Goal: Task Accomplishment & Management: Use online tool/utility

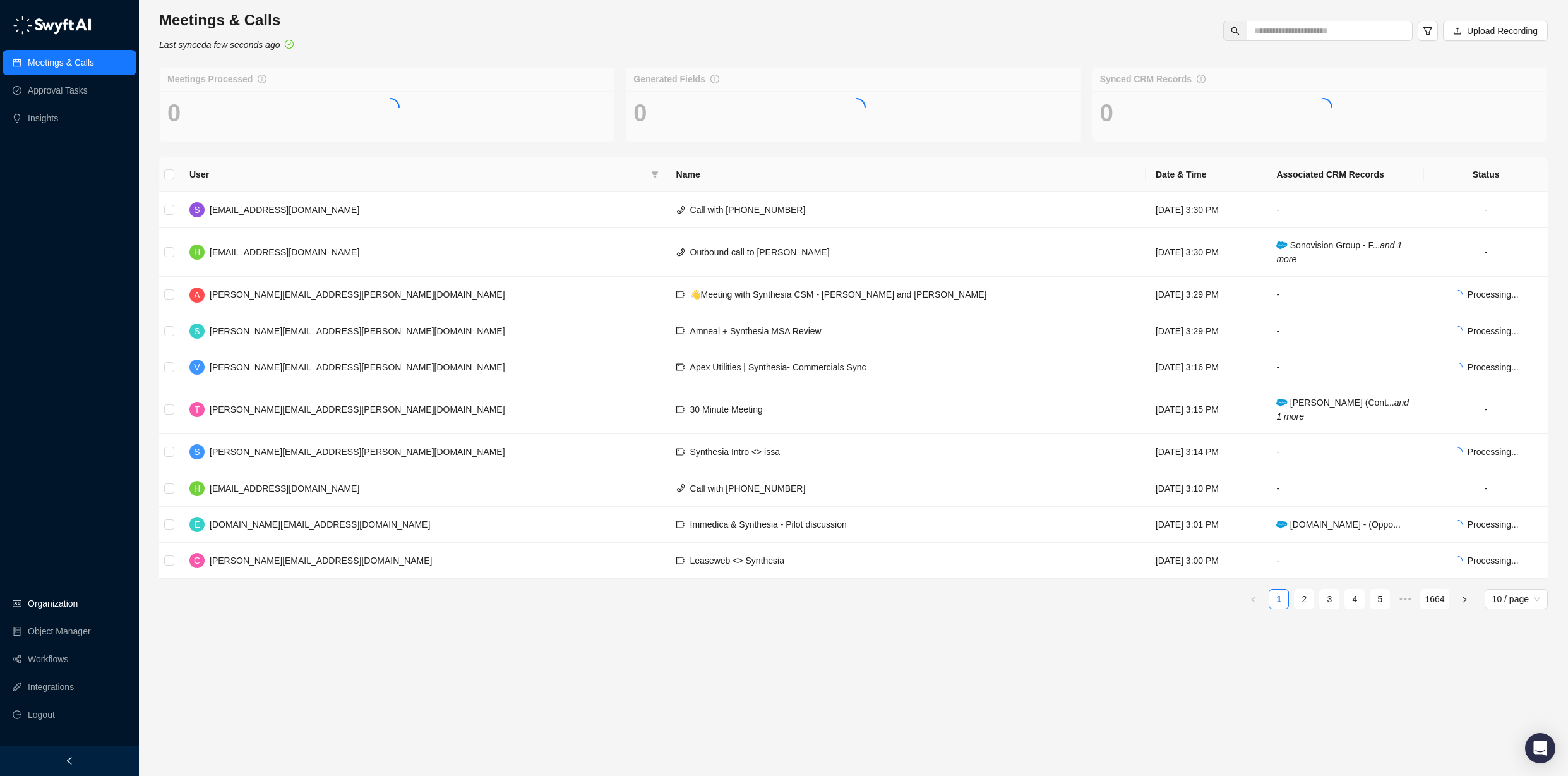
click at [78, 598] on link "Organization" at bounding box center [52, 603] width 50 height 25
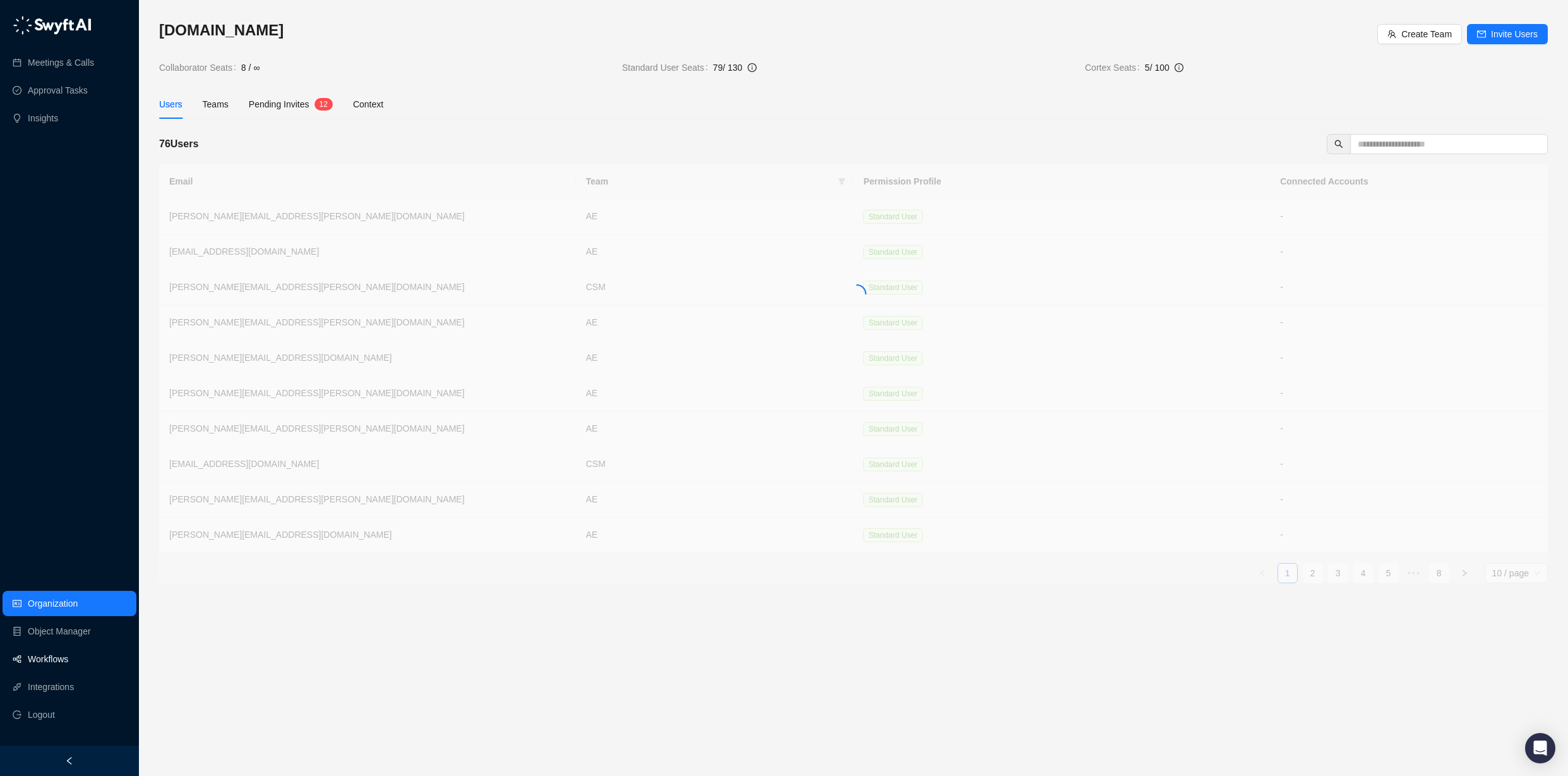
click at [68, 660] on link "Workflows" at bounding box center [48, 659] width 41 height 25
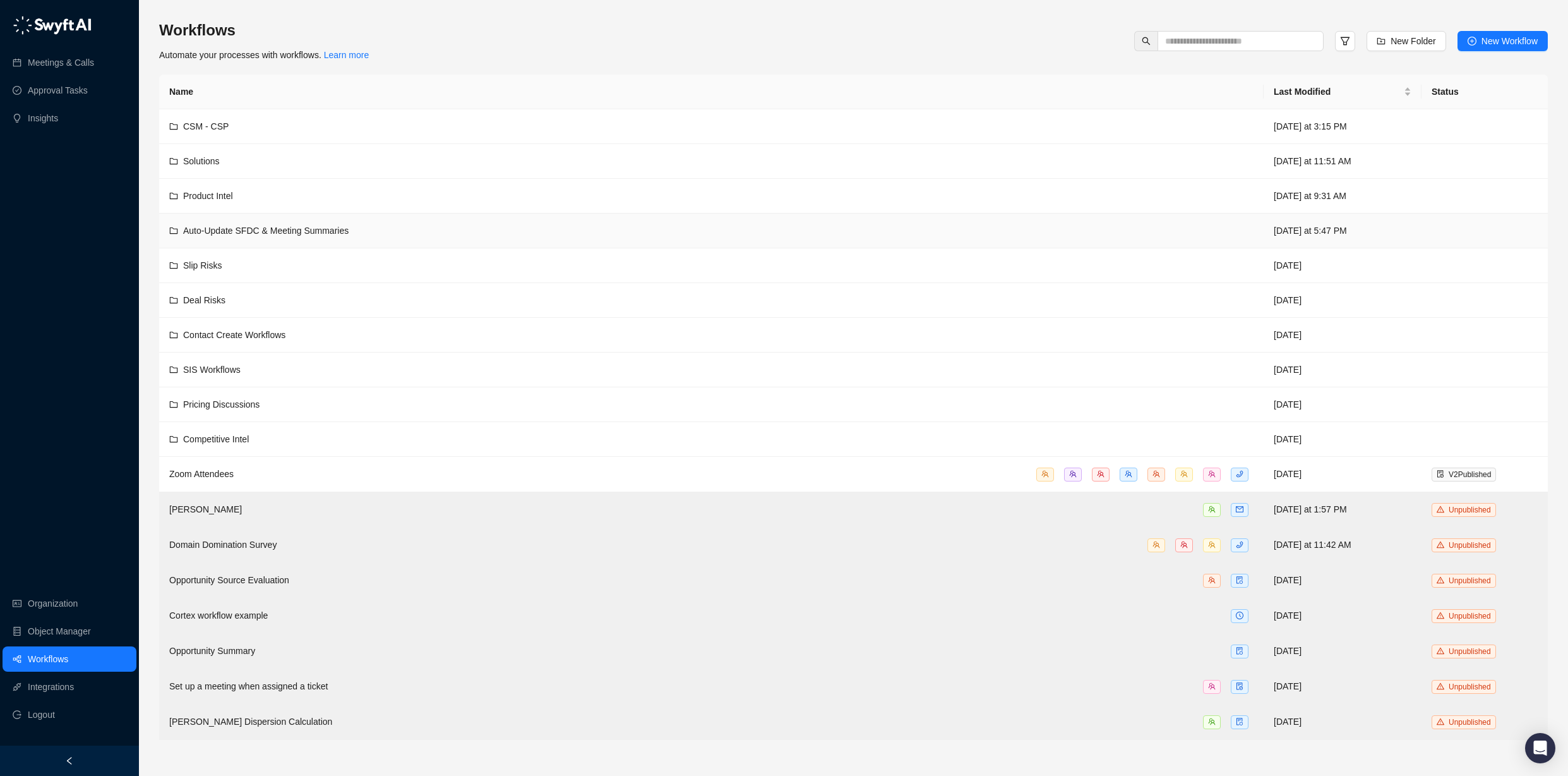
click at [334, 231] on span "Auto-Update SFDC & Meeting Summaries" at bounding box center [266, 231] width 166 height 10
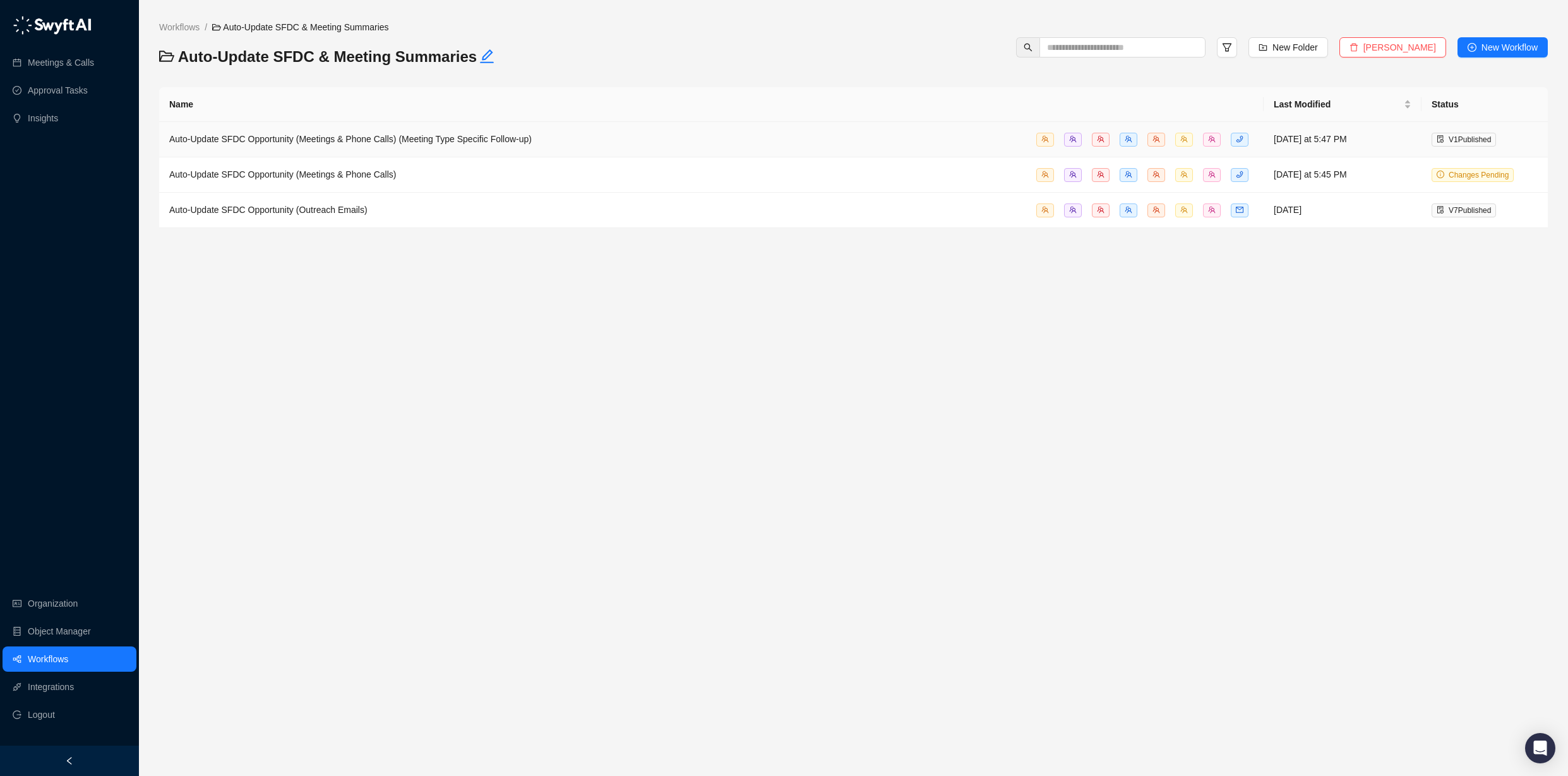
click at [508, 132] on div "Auto-Update SFDC Opportunity (Meetings & Phone Calls) (Meeting Type Specific Fo…" at bounding box center [712, 140] width 1085 height 15
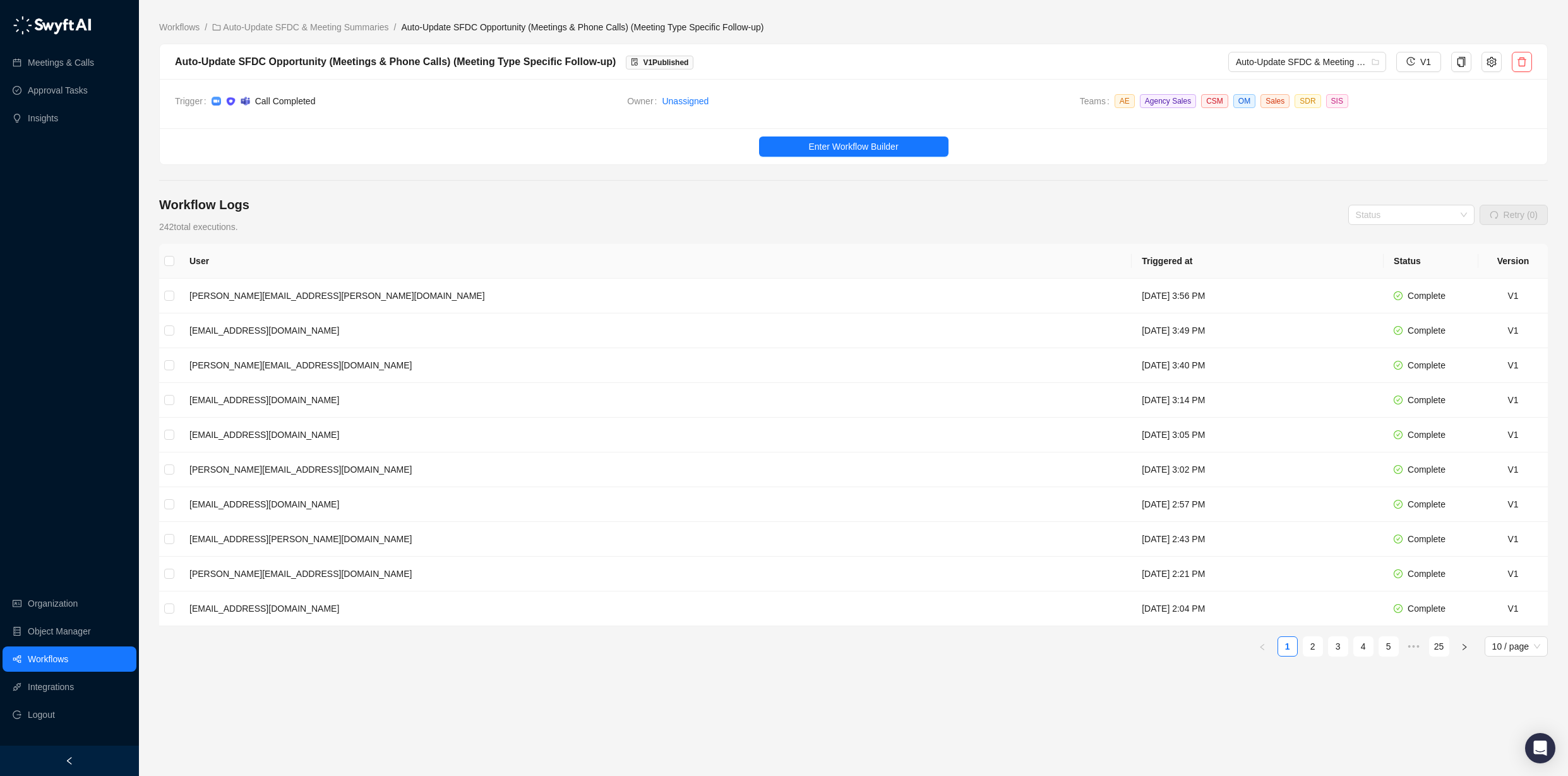
click at [844, 132] on ul "Enter Workflow Builder" at bounding box center [853, 146] width 1388 height 36
click at [851, 141] on span "Enter Workflow Builder" at bounding box center [853, 146] width 89 height 14
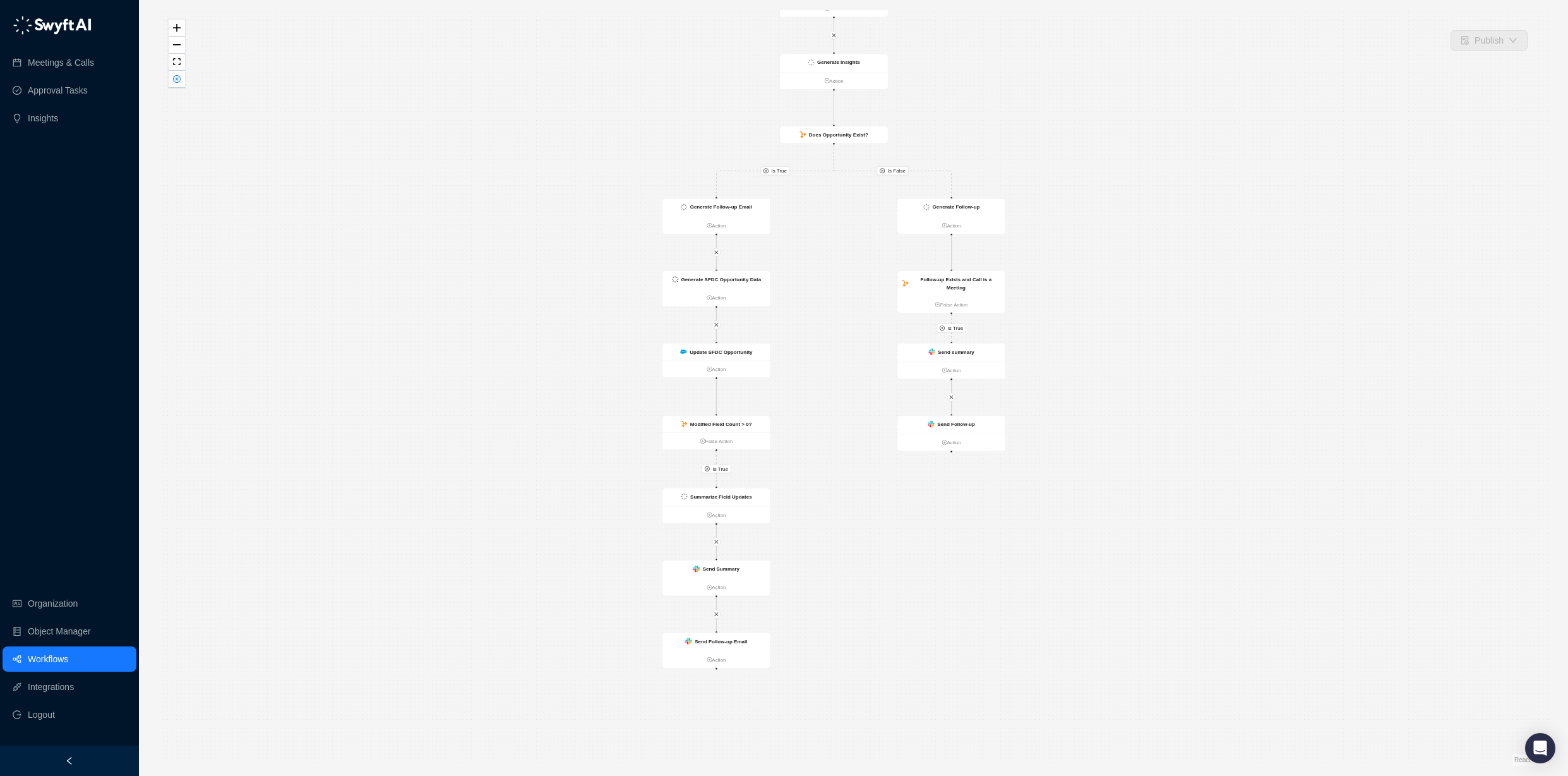
drag, startPoint x: 1141, startPoint y: 378, endPoint x: 1120, endPoint y: 324, distance: 57.9
click at [1121, 324] on div "Is True Is False Is True Is True Call Completed Action Generate Insights Action…" at bounding box center [853, 388] width 1389 height 756
click at [718, 575] on div "Send Summary" at bounding box center [716, 569] width 108 height 18
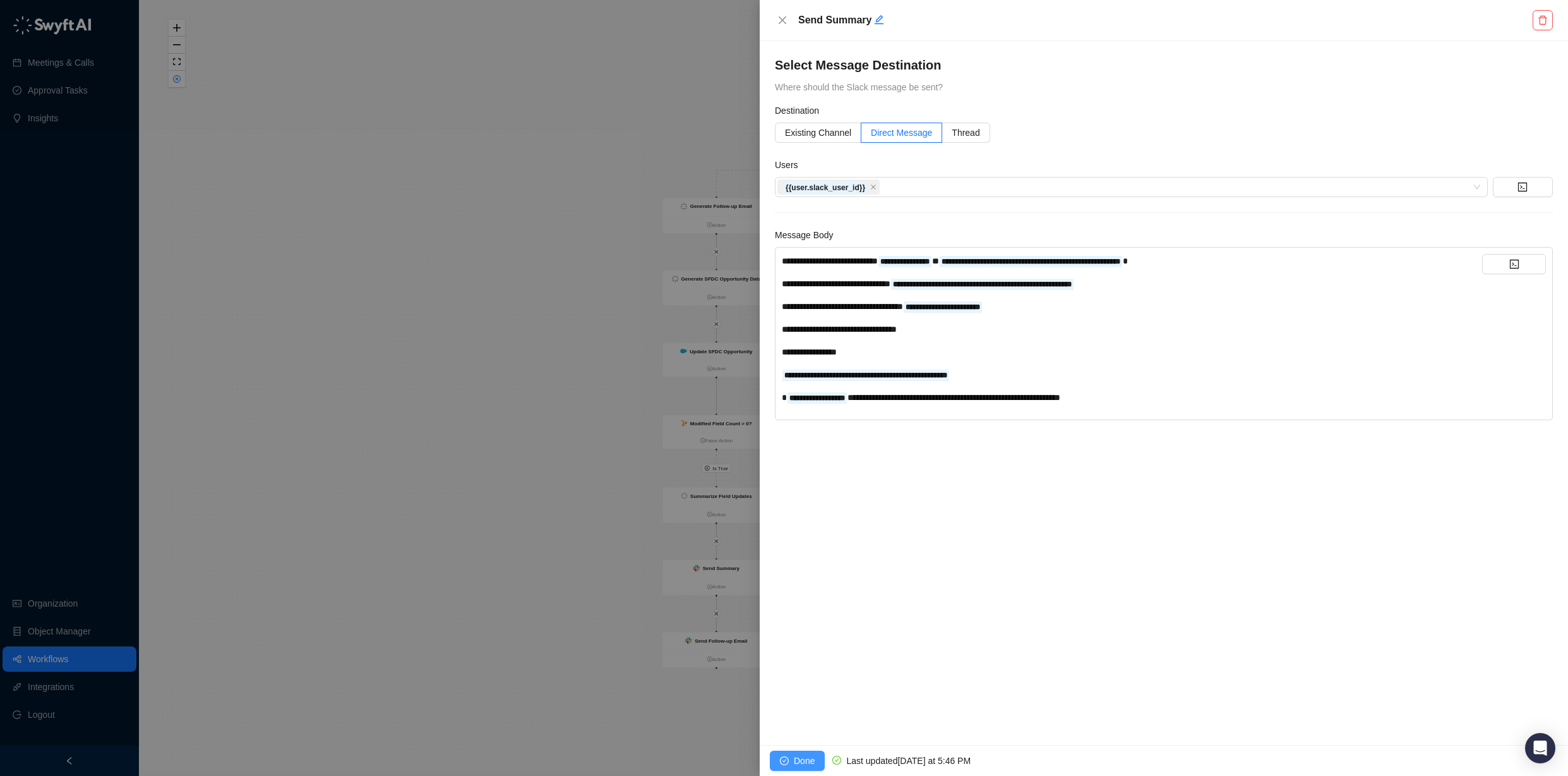
click at [804, 768] on button "Done" at bounding box center [797, 761] width 55 height 20
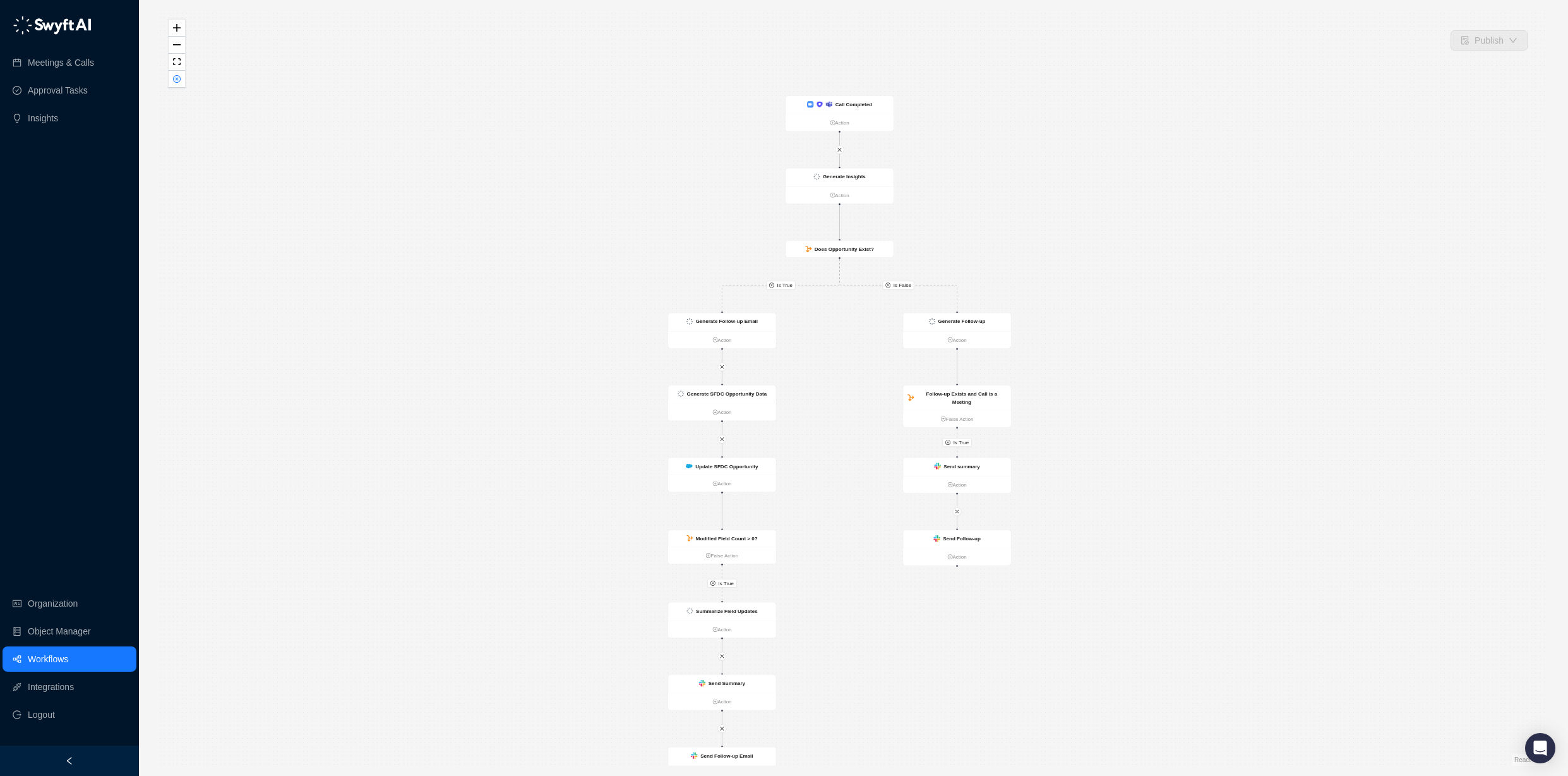
drag, startPoint x: 566, startPoint y: 554, endPoint x: 579, endPoint y: 687, distance: 133.6
click at [579, 687] on div "Is True Is False Is True Is True Call Completed Action Generate Insights Action…" at bounding box center [853, 388] width 1389 height 756
drag, startPoint x: 595, startPoint y: 612, endPoint x: 592, endPoint y: 528, distance: 84.1
click at [592, 528] on div "Is True Is False Is True Is True Call Completed Action Generate Insights Action…" at bounding box center [853, 388] width 1389 height 756
click at [735, 683] on div "Send Follow-up Email" at bounding box center [731, 687] width 52 height 8
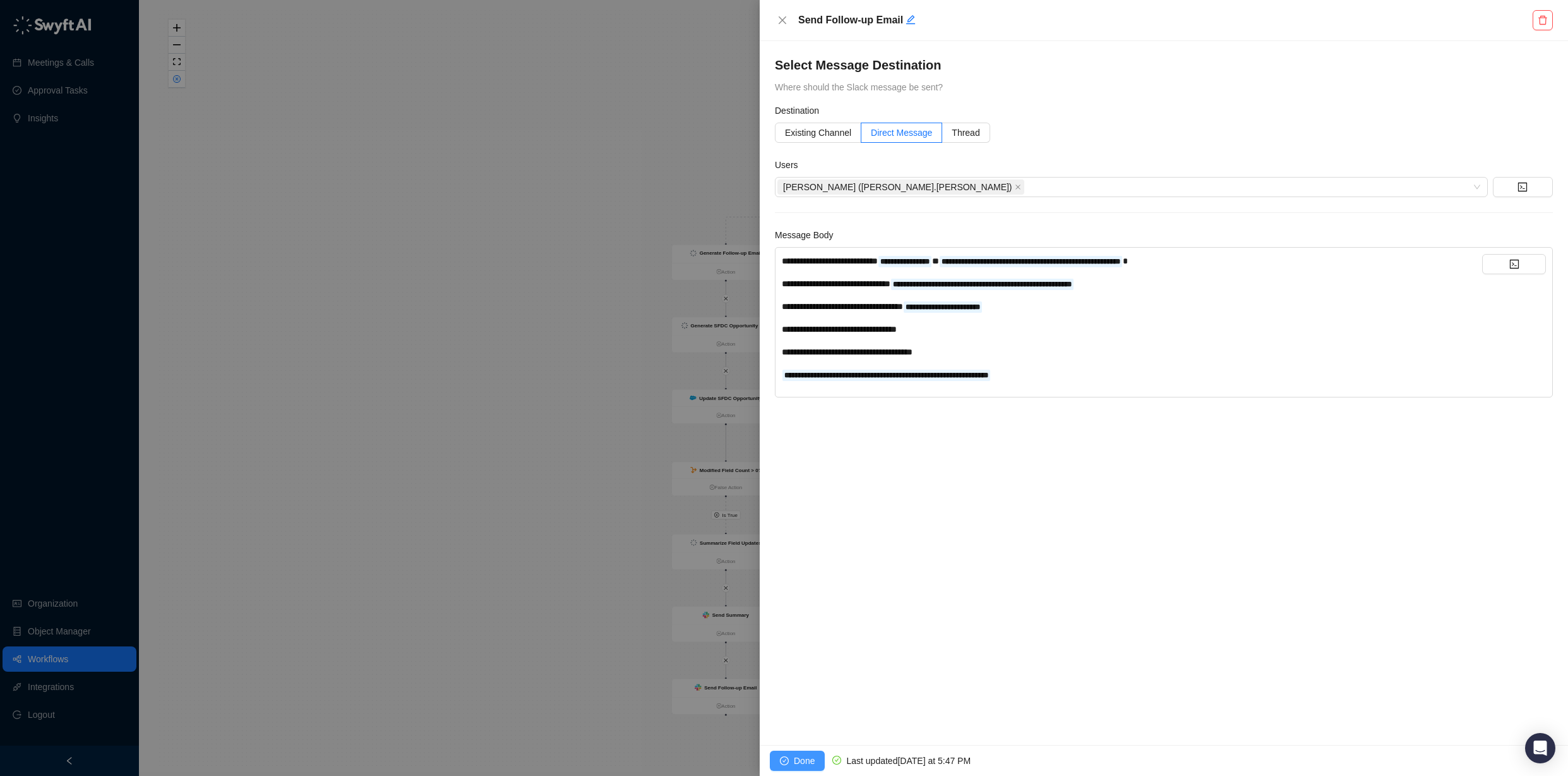
click at [808, 758] on span "Done" at bounding box center [804, 761] width 21 height 14
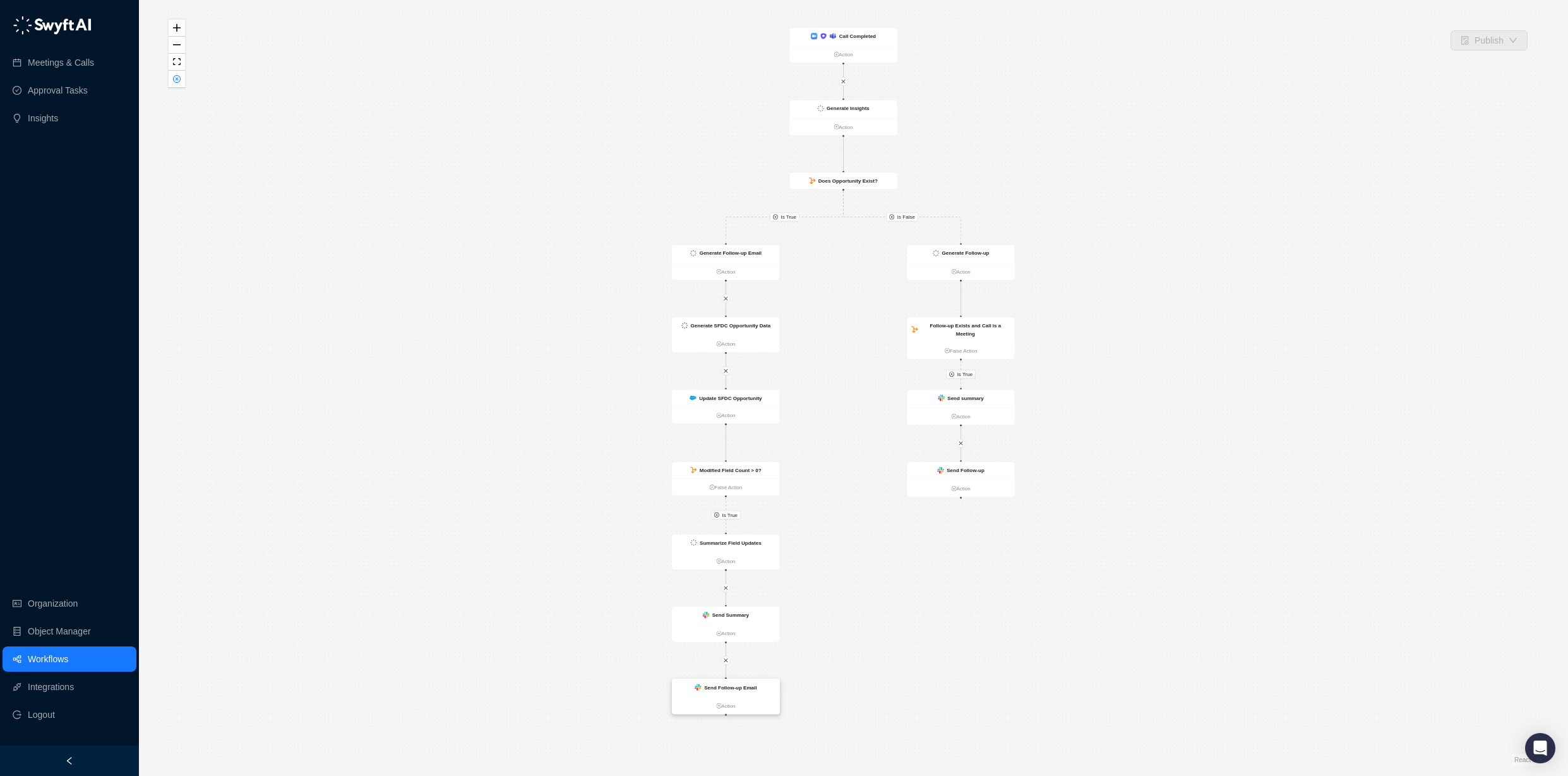
click at [744, 690] on strong "Send Follow-up Email" at bounding box center [731, 687] width 52 height 6
click at [732, 680] on div "Send Follow-up Email" at bounding box center [725, 688] width 108 height 18
click at [718, 684] on strong "Send Follow-up Email" at bounding box center [731, 687] width 52 height 6
click at [721, 689] on strong "Send Follow-up Email" at bounding box center [731, 687] width 52 height 6
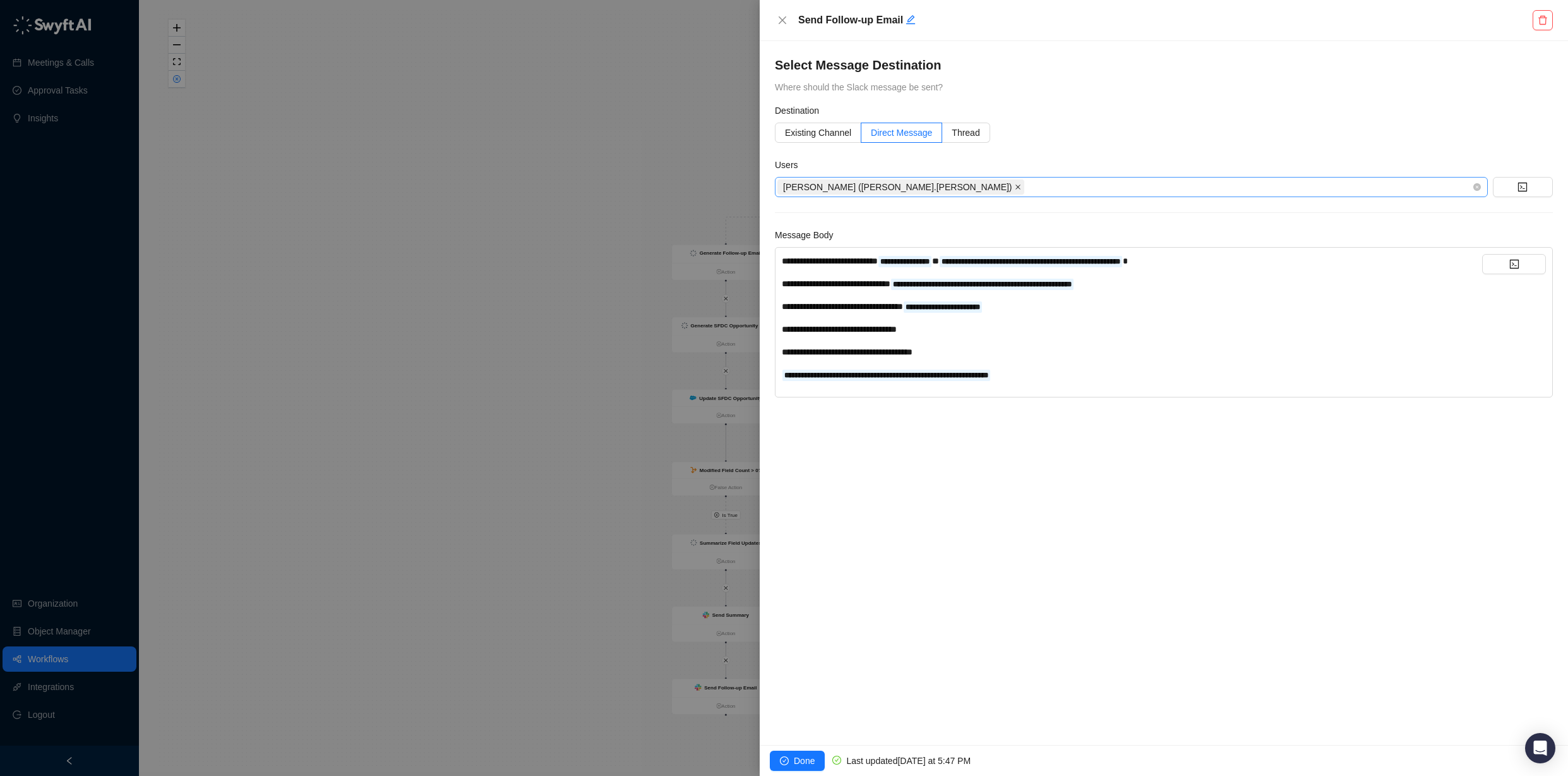
click at [1015, 189] on icon "close" at bounding box center [1018, 187] width 7 height 7
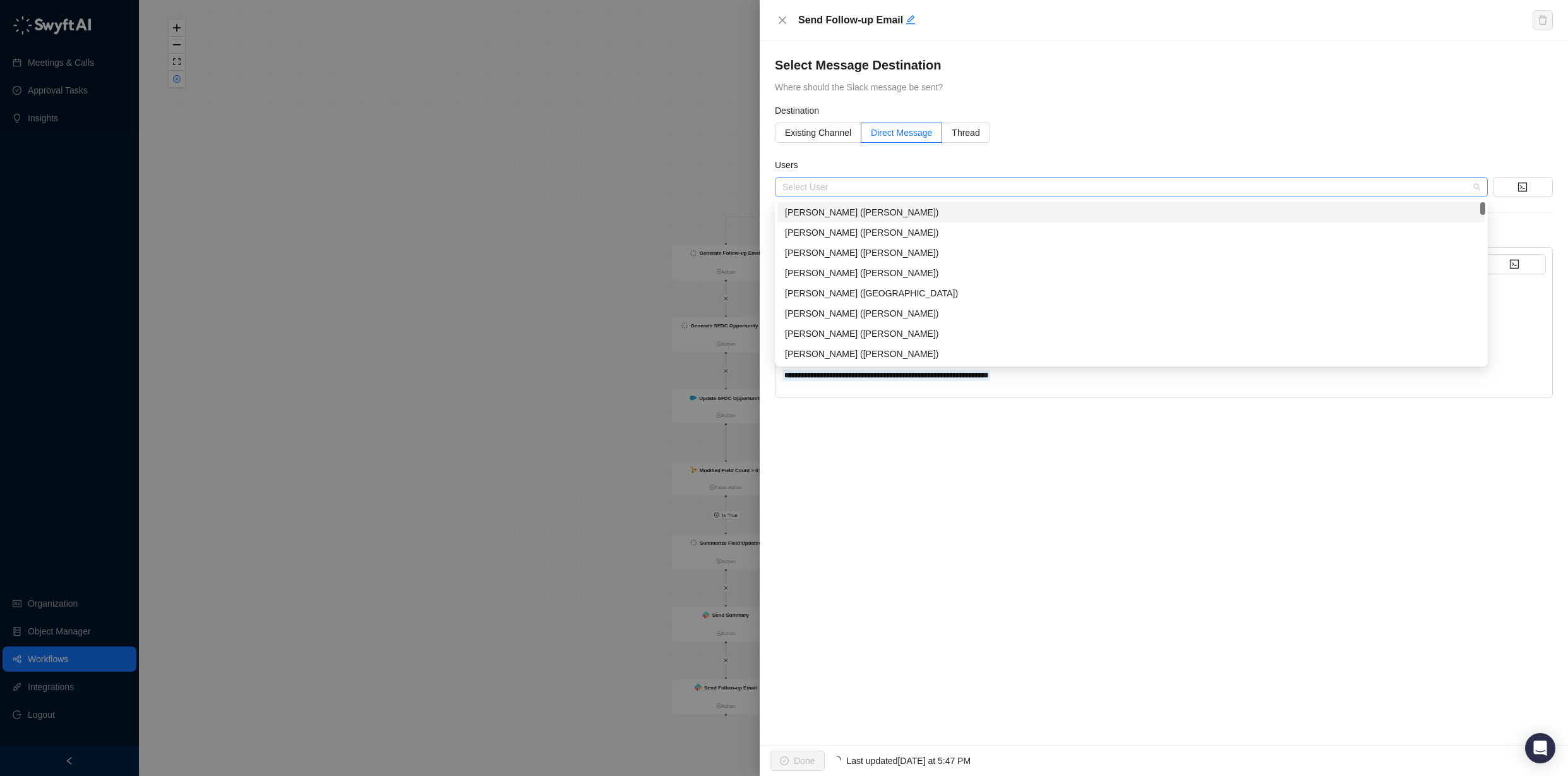
click at [881, 188] on div at bounding box center [1125, 187] width 695 height 9
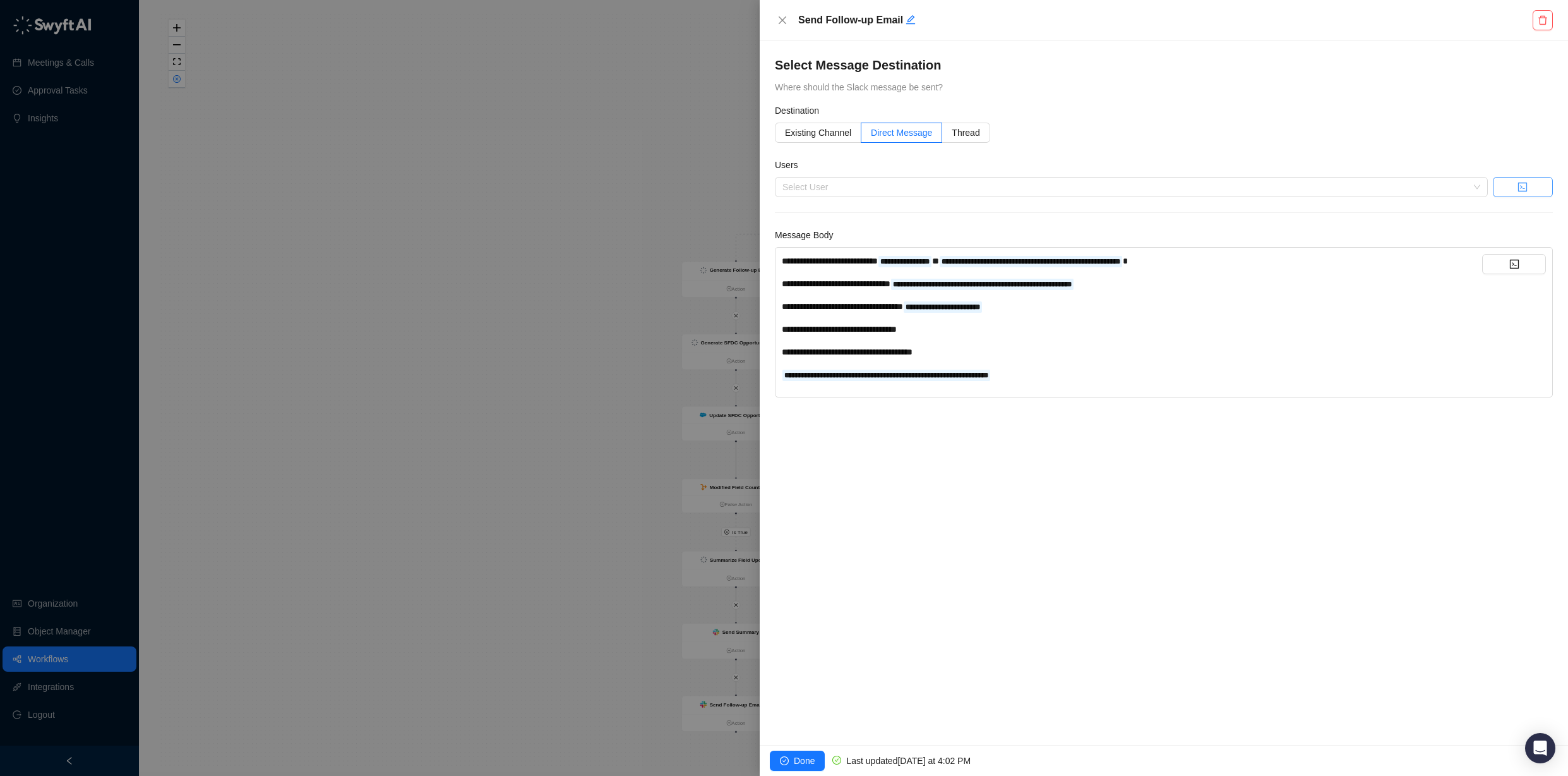
click at [1511, 177] on button "button" at bounding box center [1523, 187] width 60 height 20
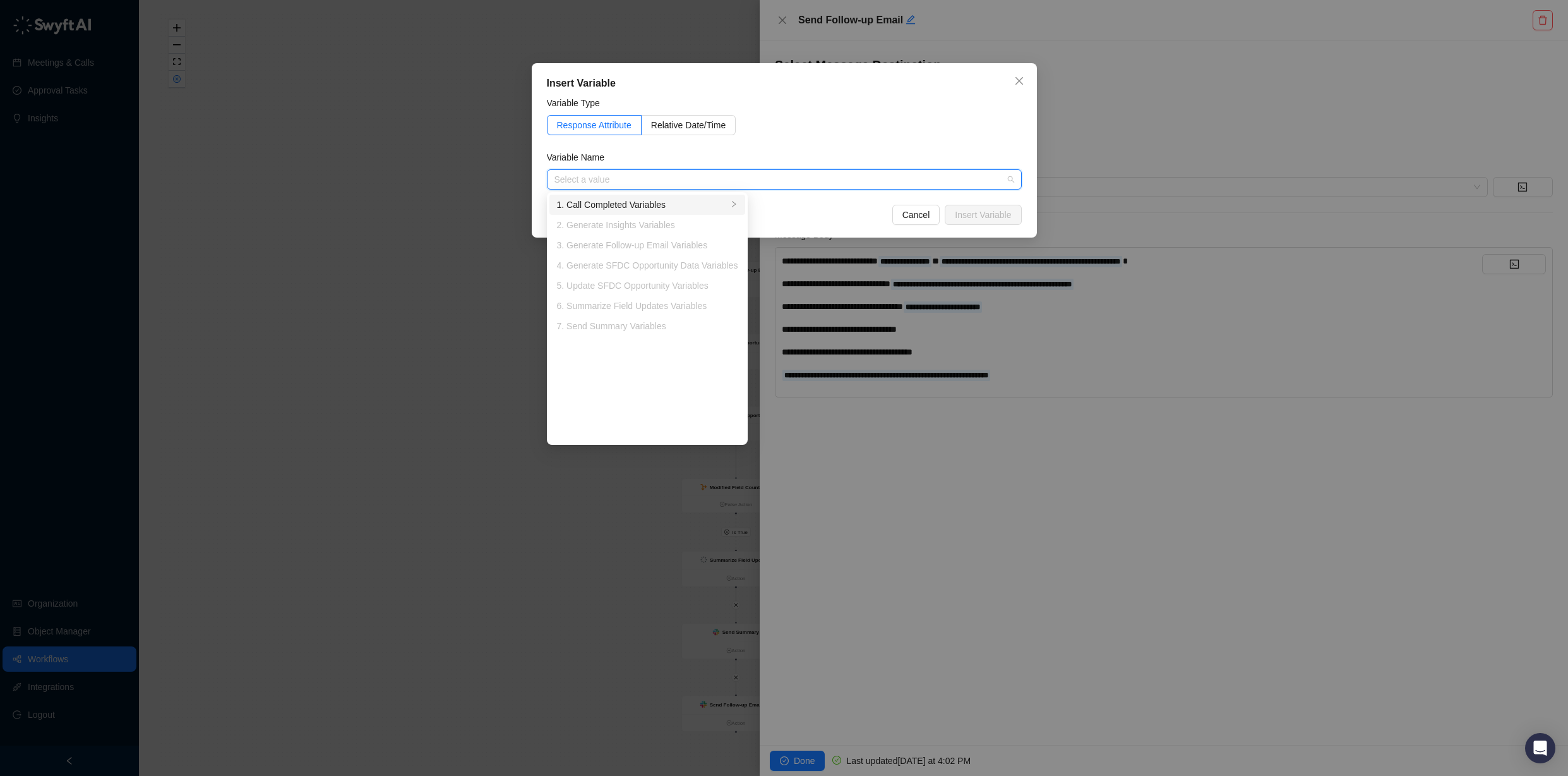
click at [695, 200] on div "1. Call Completed Variables" at bounding box center [642, 204] width 171 height 14
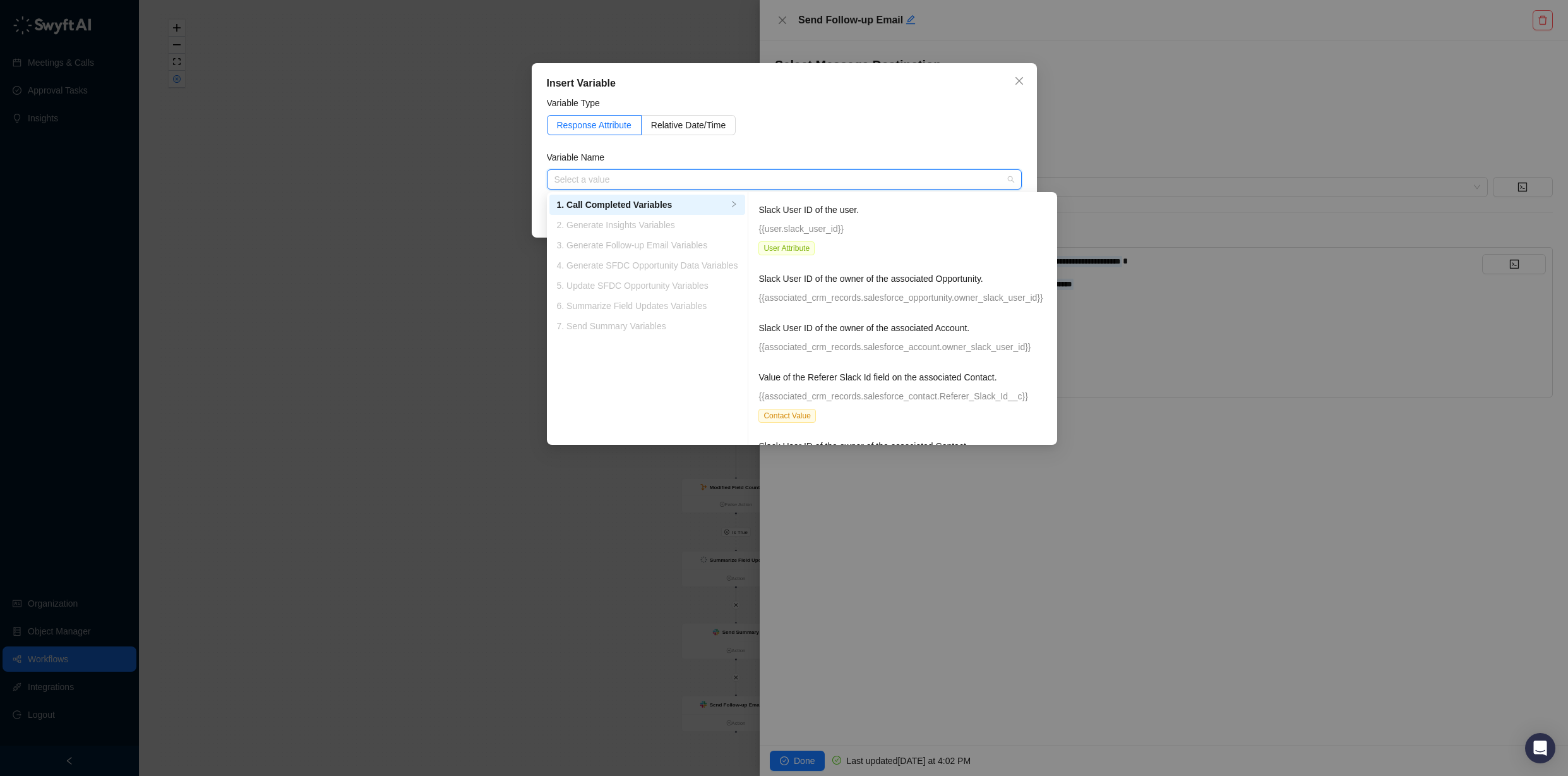
click at [838, 213] on p "Slack User ID of the user." at bounding box center [903, 209] width 289 height 14
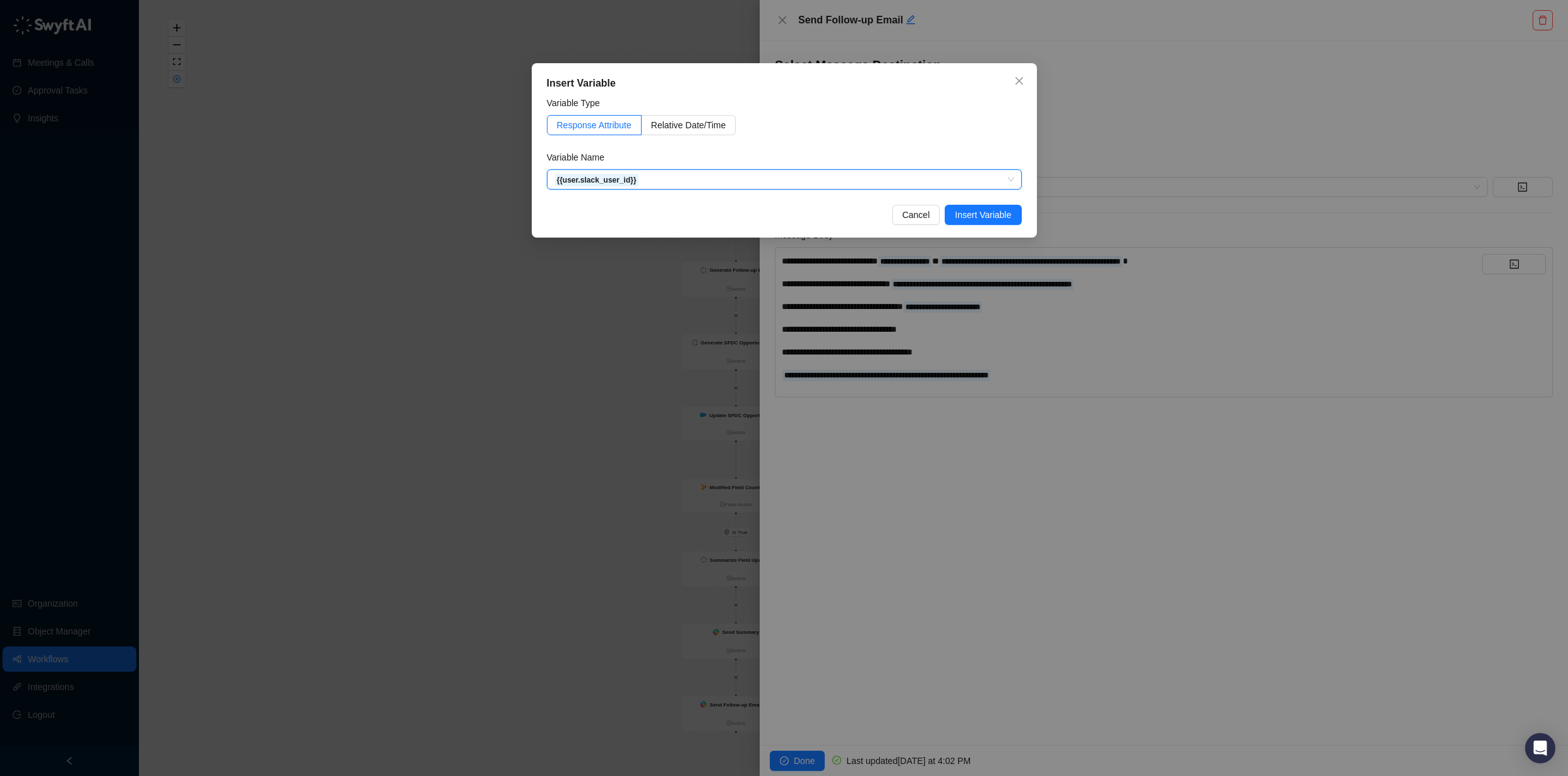
click at [987, 213] on span "Insert Variable" at bounding box center [983, 215] width 56 height 14
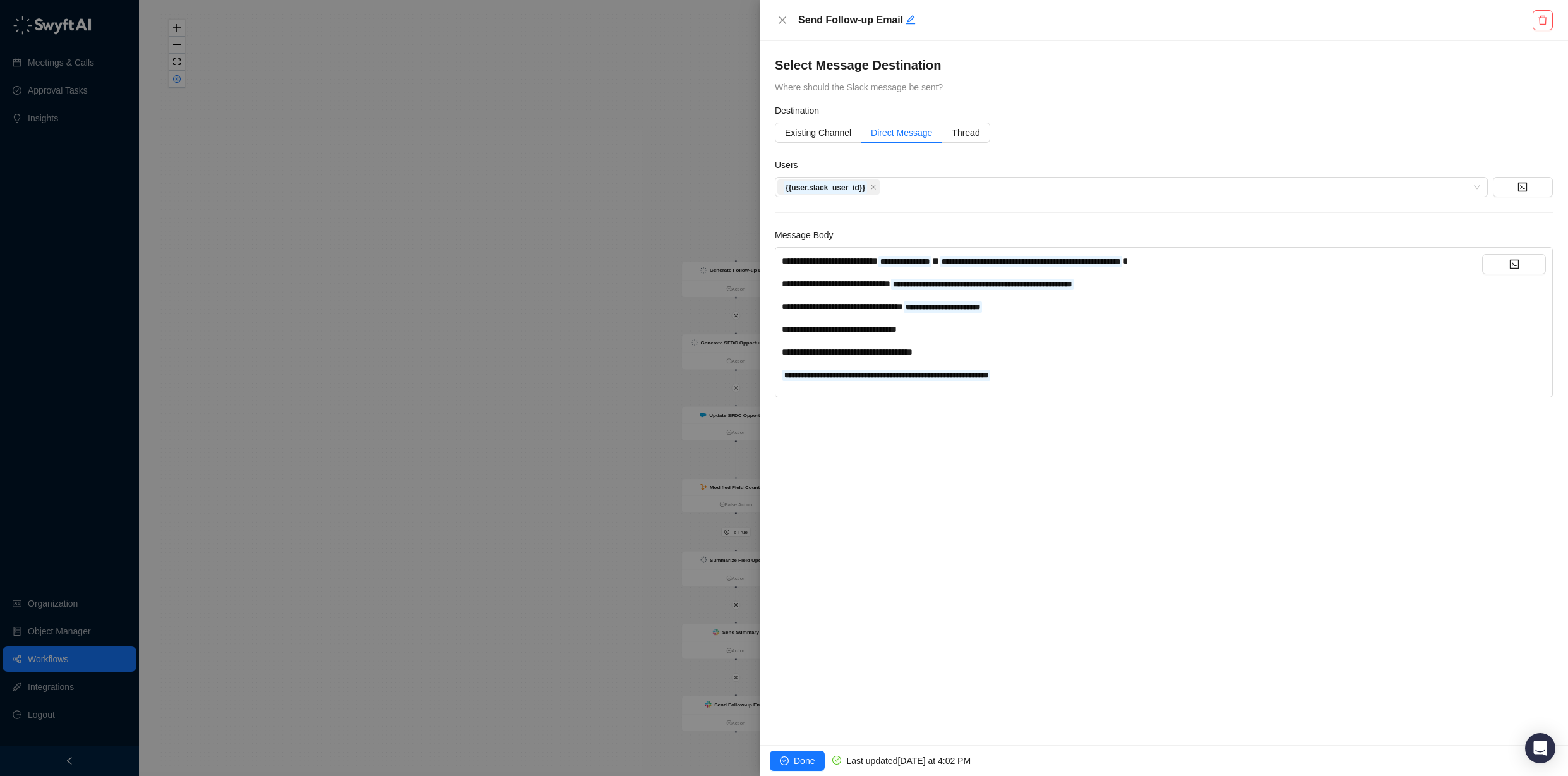
click at [794, 758] on span "Done" at bounding box center [804, 761] width 21 height 14
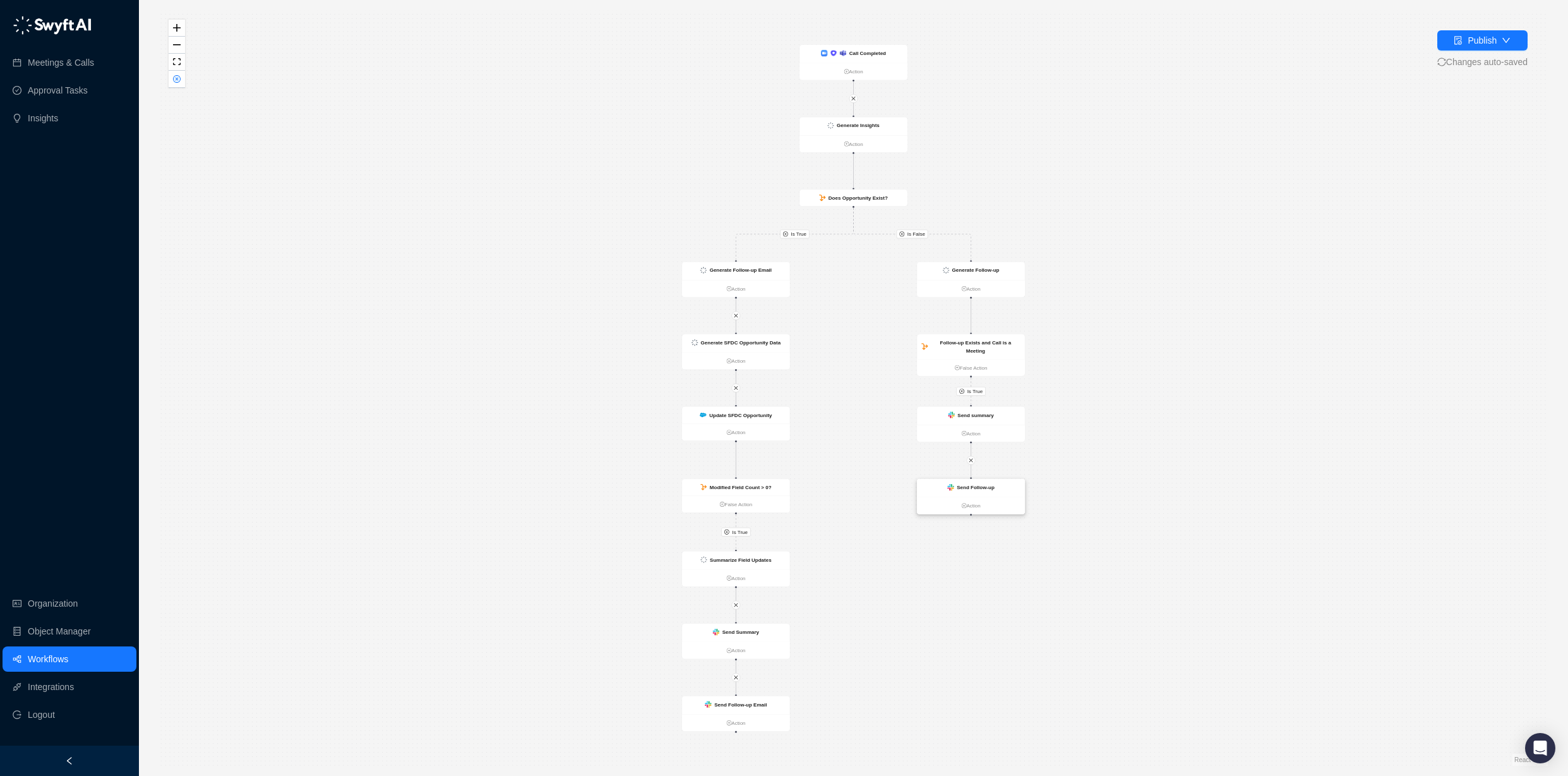
click at [970, 484] on strong "Send Follow-up" at bounding box center [976, 487] width 38 height 6
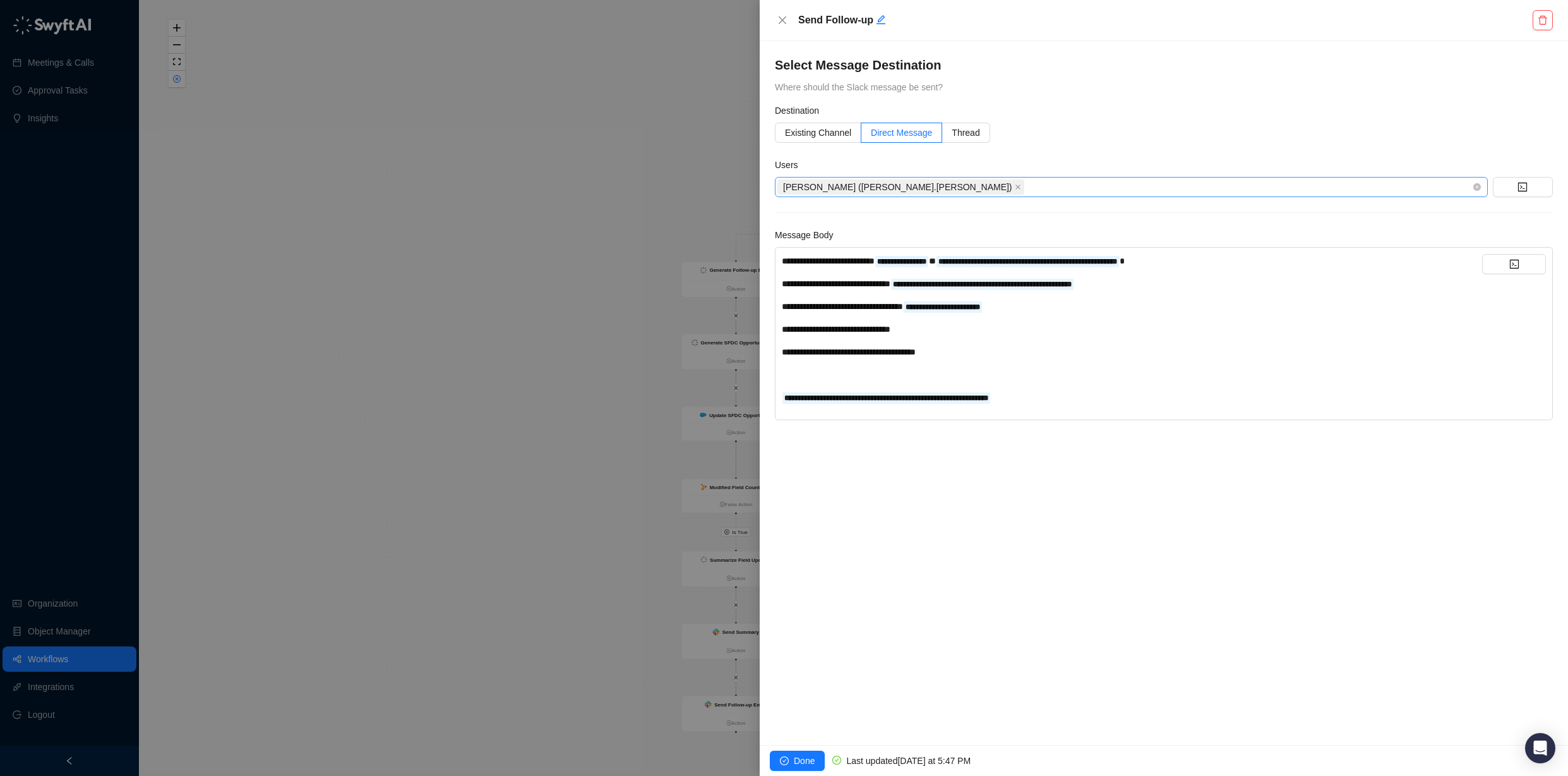
click at [1015, 185] on icon "close" at bounding box center [1018, 187] width 7 height 7
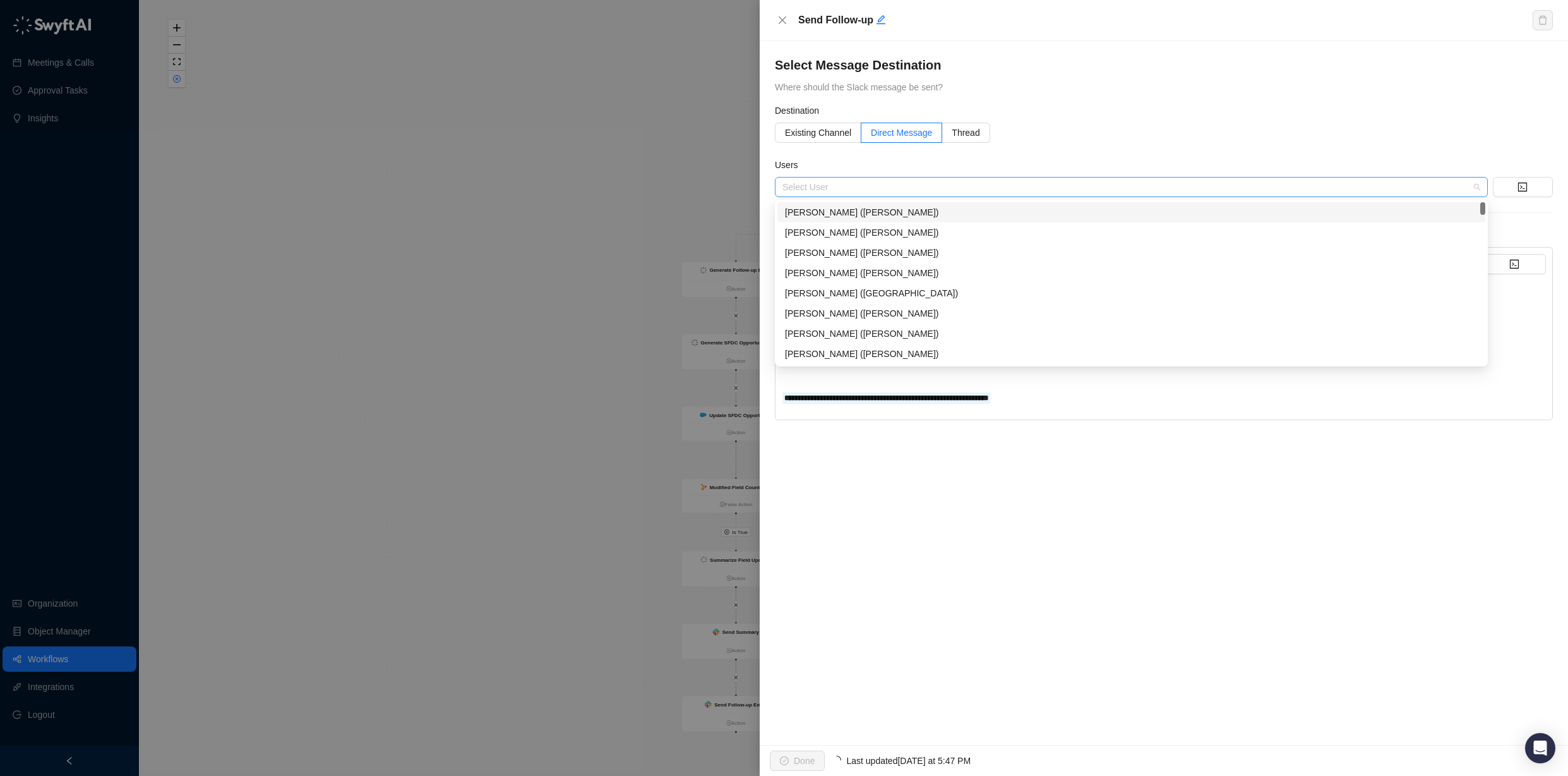
click at [891, 185] on div at bounding box center [1125, 187] width 695 height 9
click at [1521, 183] on icon "code" at bounding box center [1523, 187] width 10 height 10
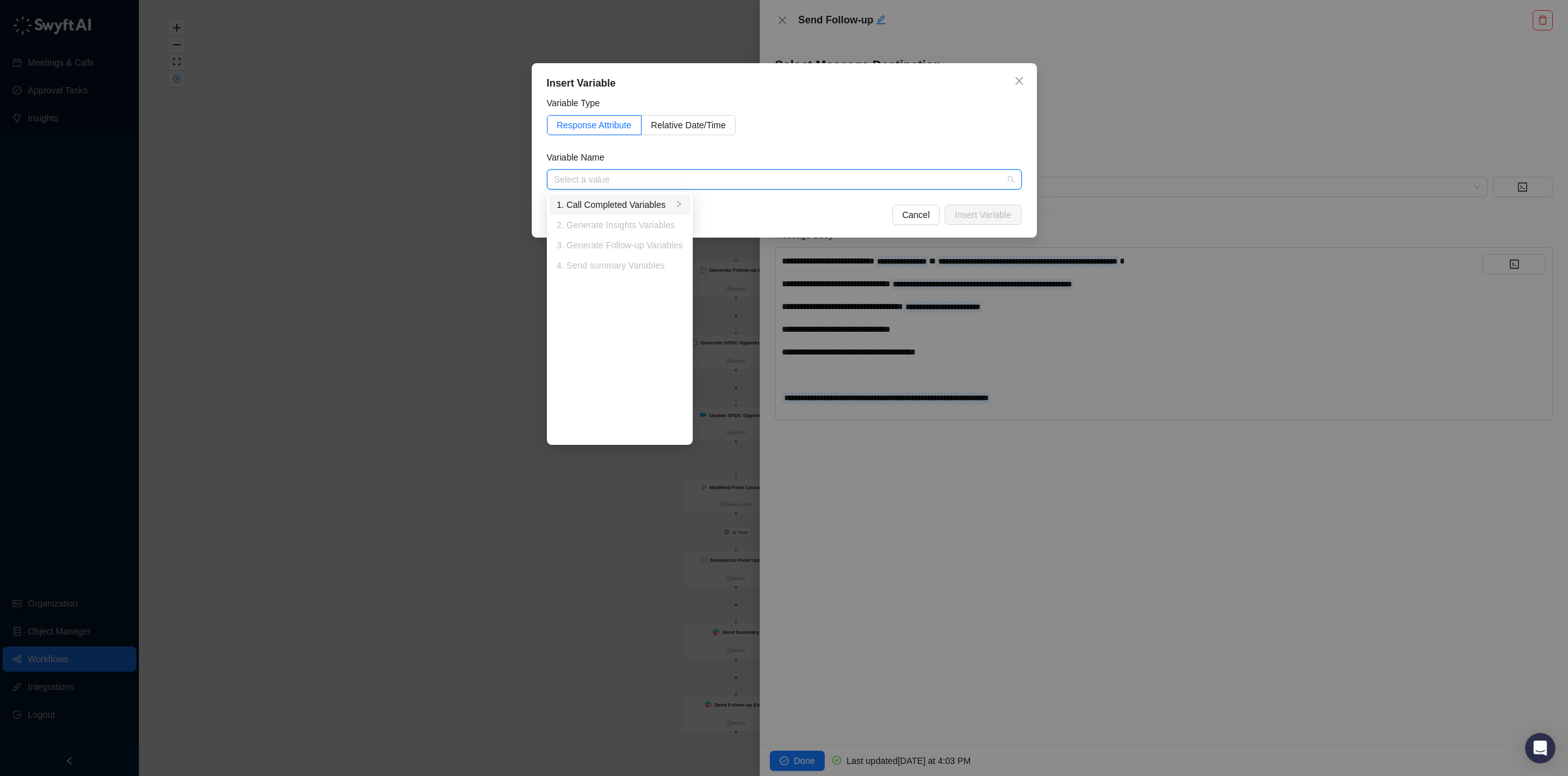
click at [640, 199] on div "1. Call Completed Variables" at bounding box center [615, 204] width 116 height 14
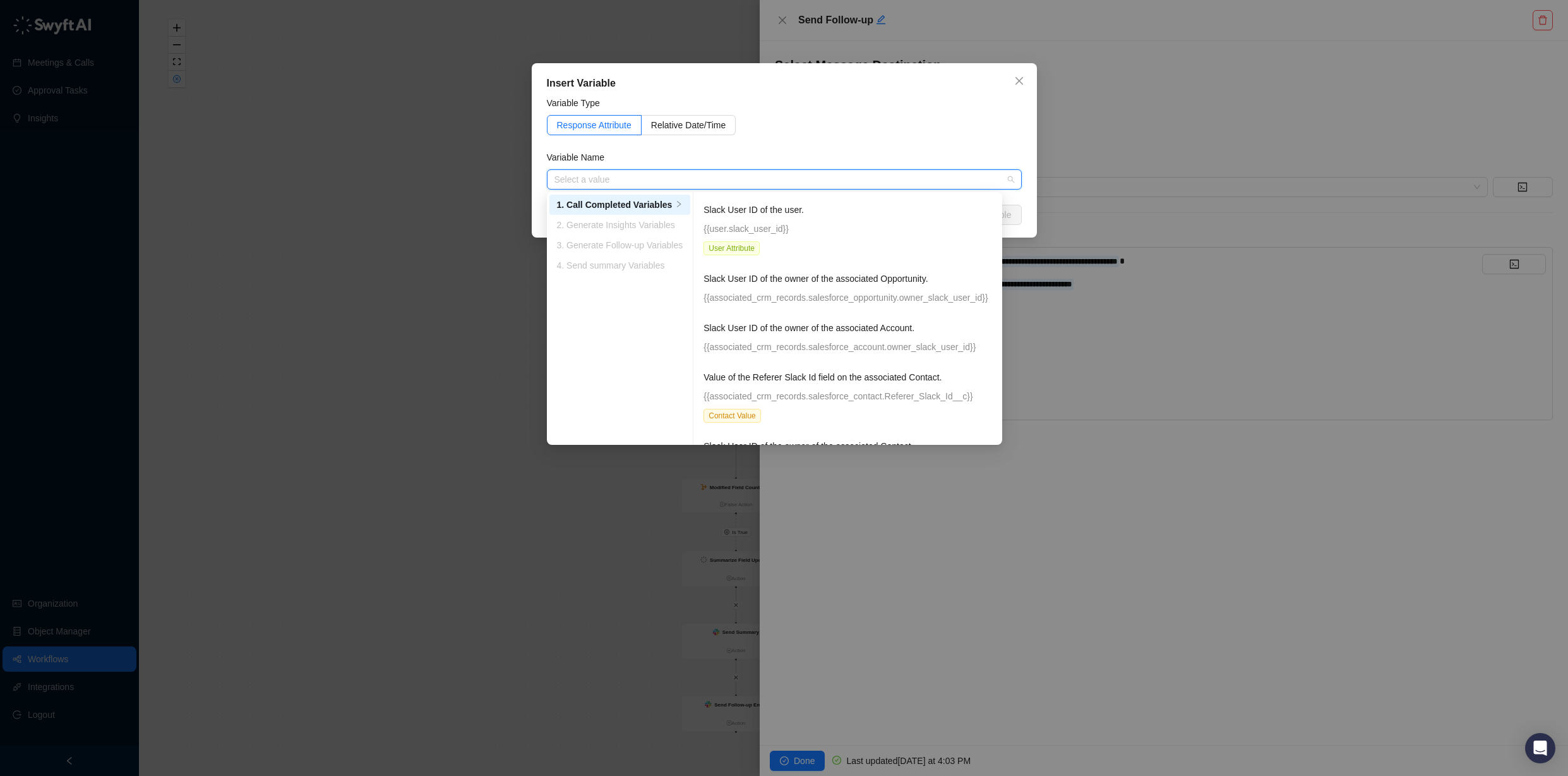
drag, startPoint x: 765, startPoint y: 222, endPoint x: 866, endPoint y: 212, distance: 101.5
click at [765, 222] on p "{{user.slack_user_id}}" at bounding box center [848, 228] width 289 height 14
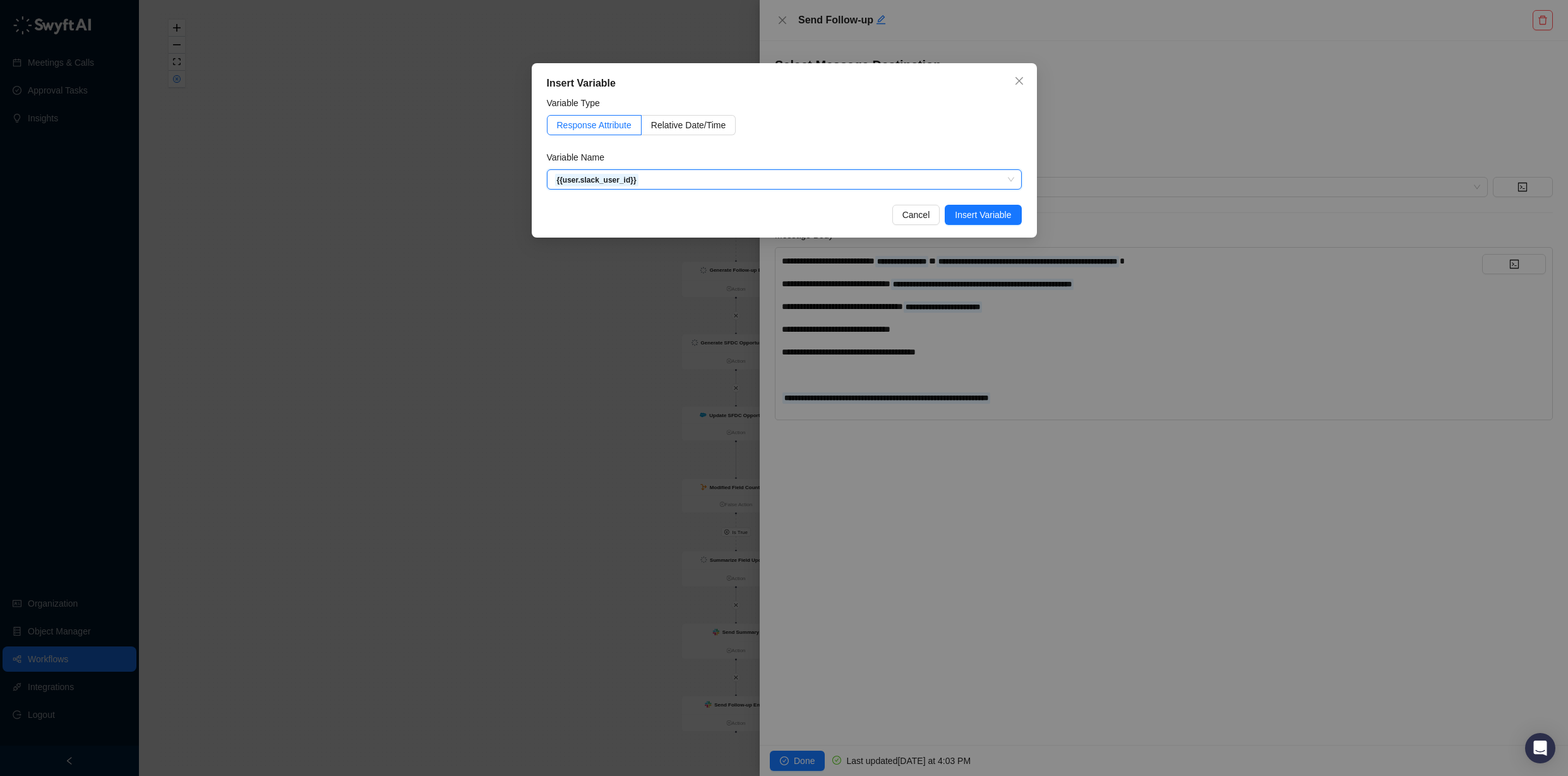
click at [994, 215] on span "Insert Variable" at bounding box center [983, 215] width 56 height 14
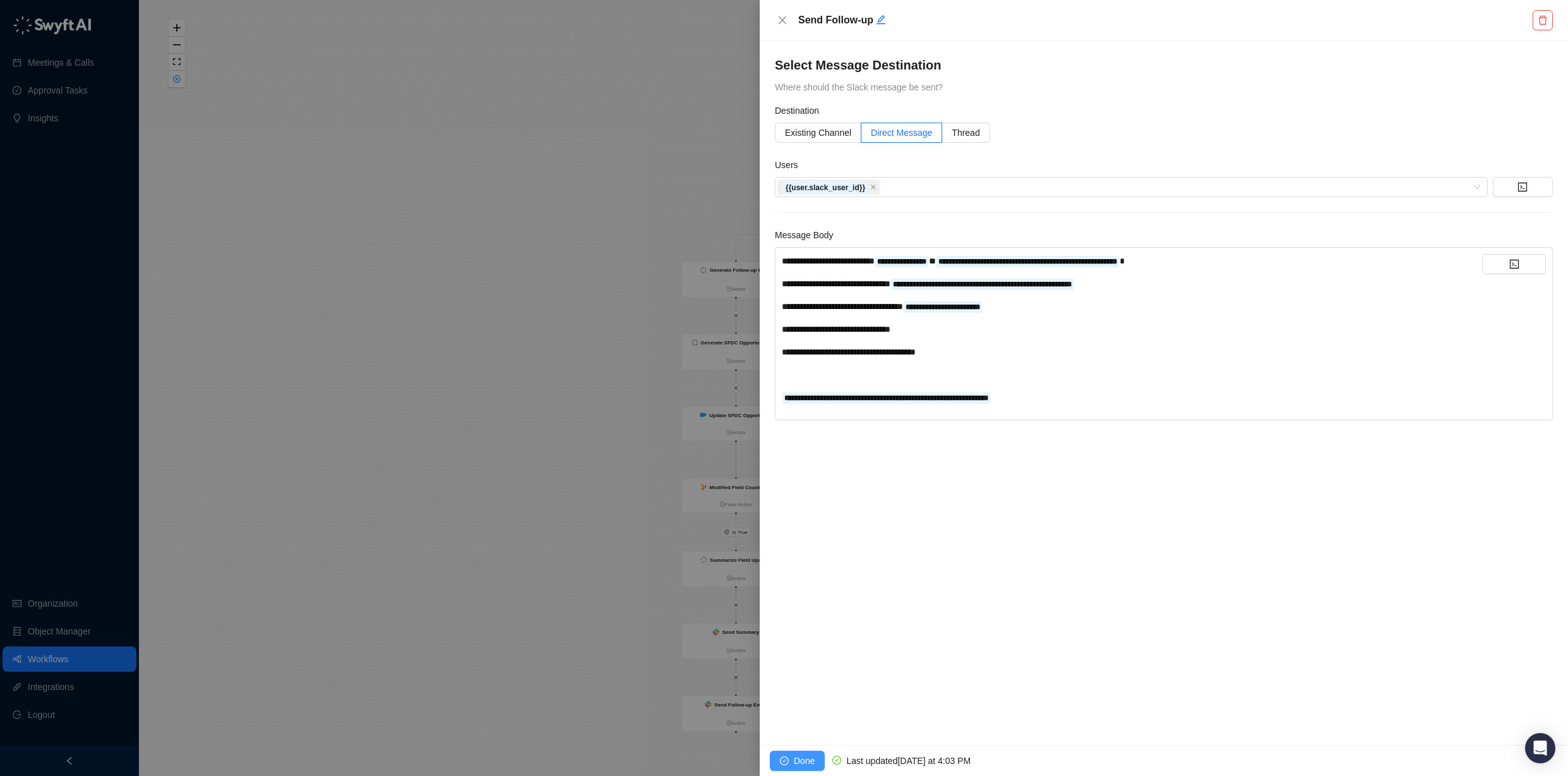
click at [803, 760] on span "Done" at bounding box center [804, 761] width 21 height 14
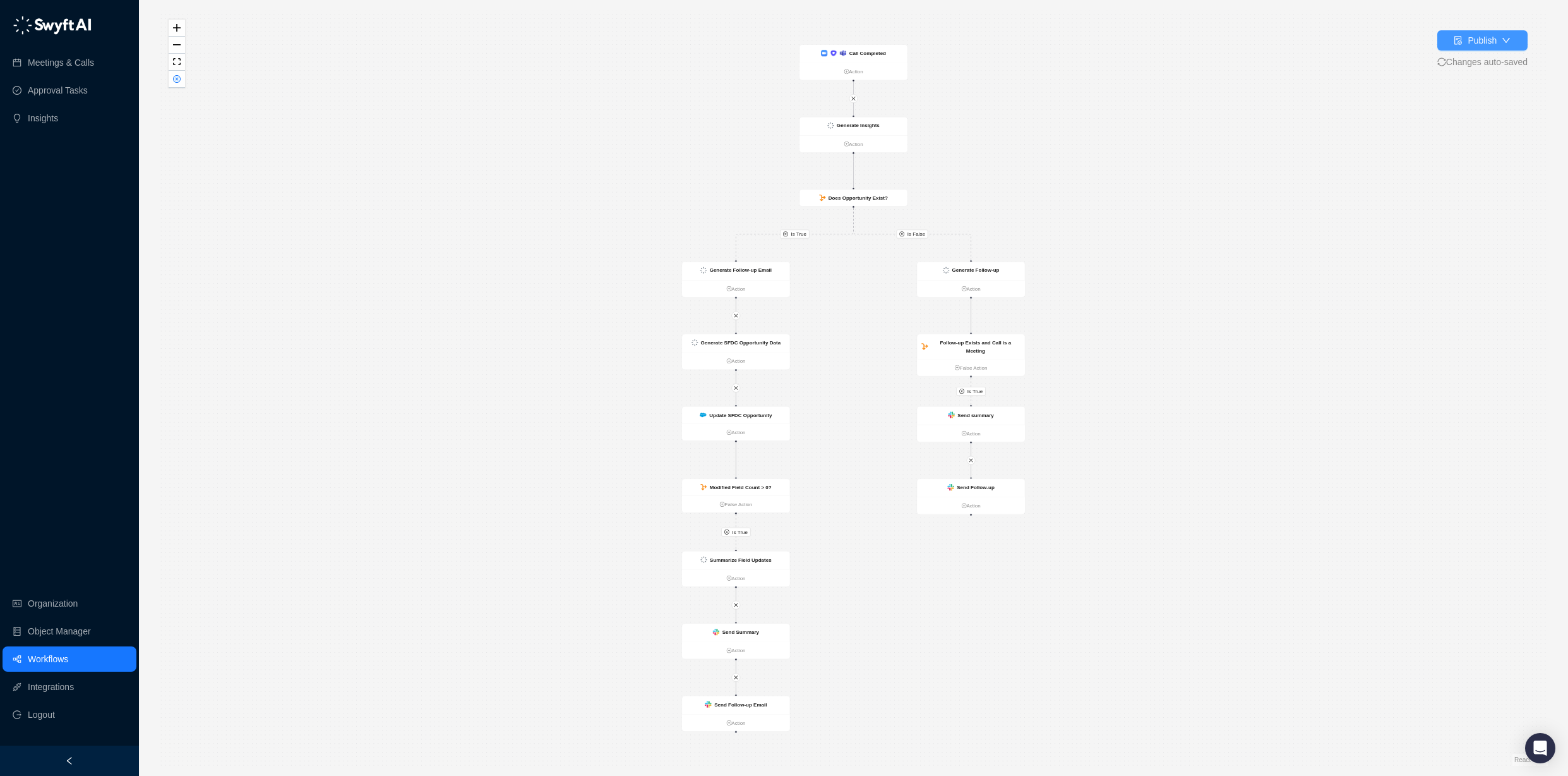
click at [1468, 51] on div "Publish Changes auto-saved" at bounding box center [1483, 49] width 90 height 39
click at [1470, 39] on div "Publish" at bounding box center [1482, 40] width 29 height 14
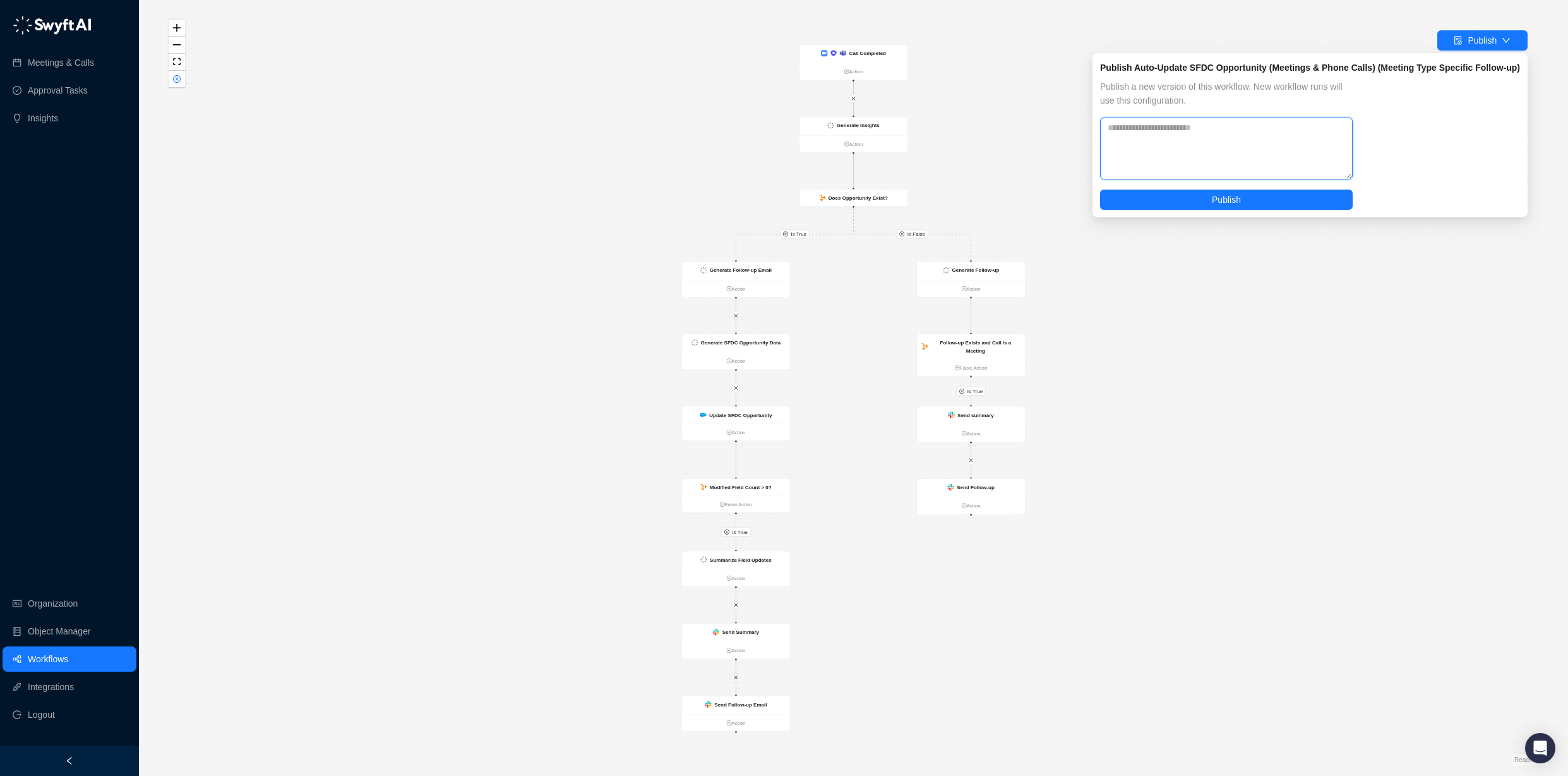
click at [1278, 139] on textarea at bounding box center [1227, 148] width 253 height 62
type textarea "**********"
click at [1230, 200] on span "Publish" at bounding box center [1226, 199] width 29 height 14
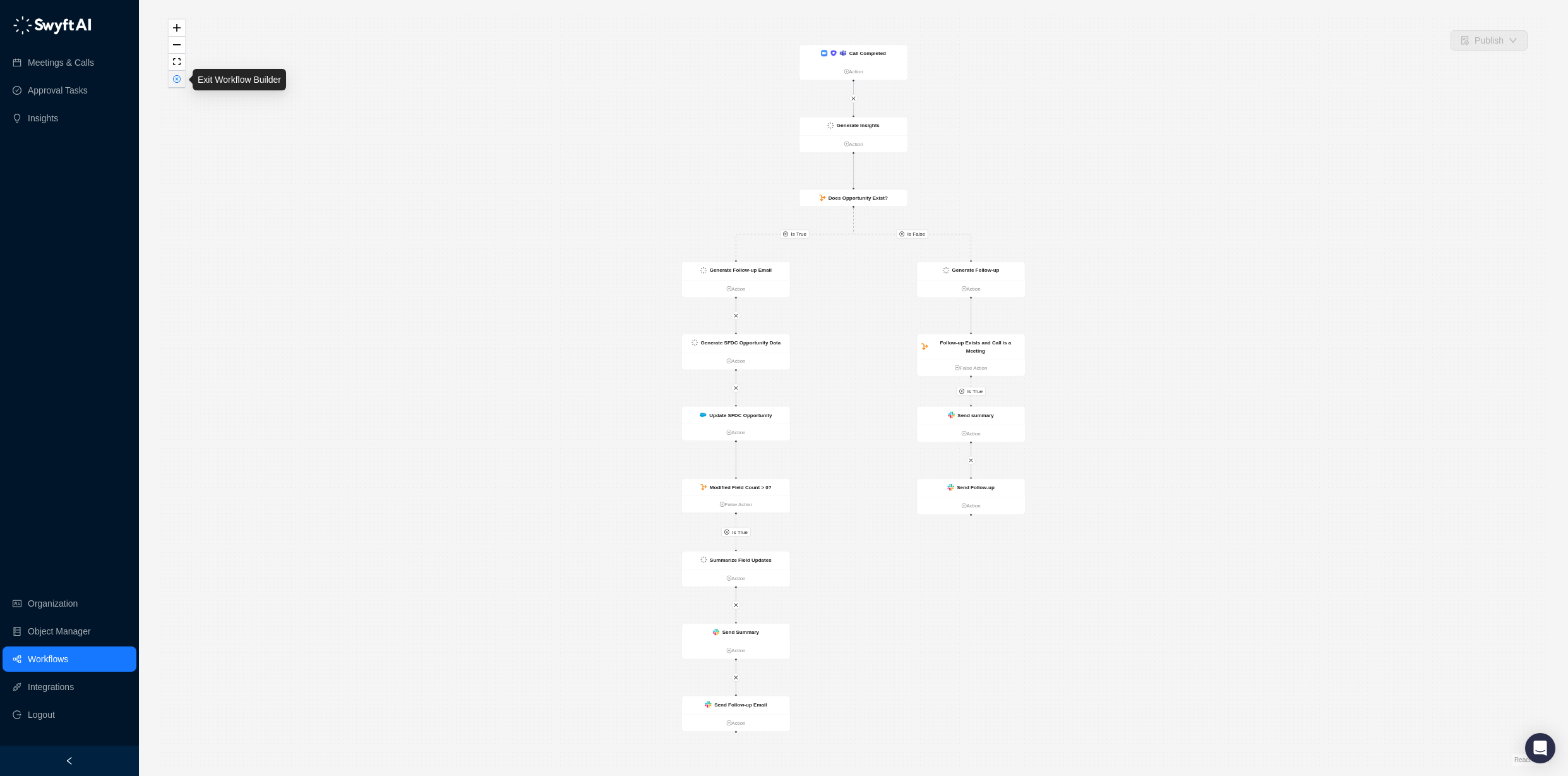
click at [174, 75] on icon "close-circle" at bounding box center [177, 79] width 7 height 7
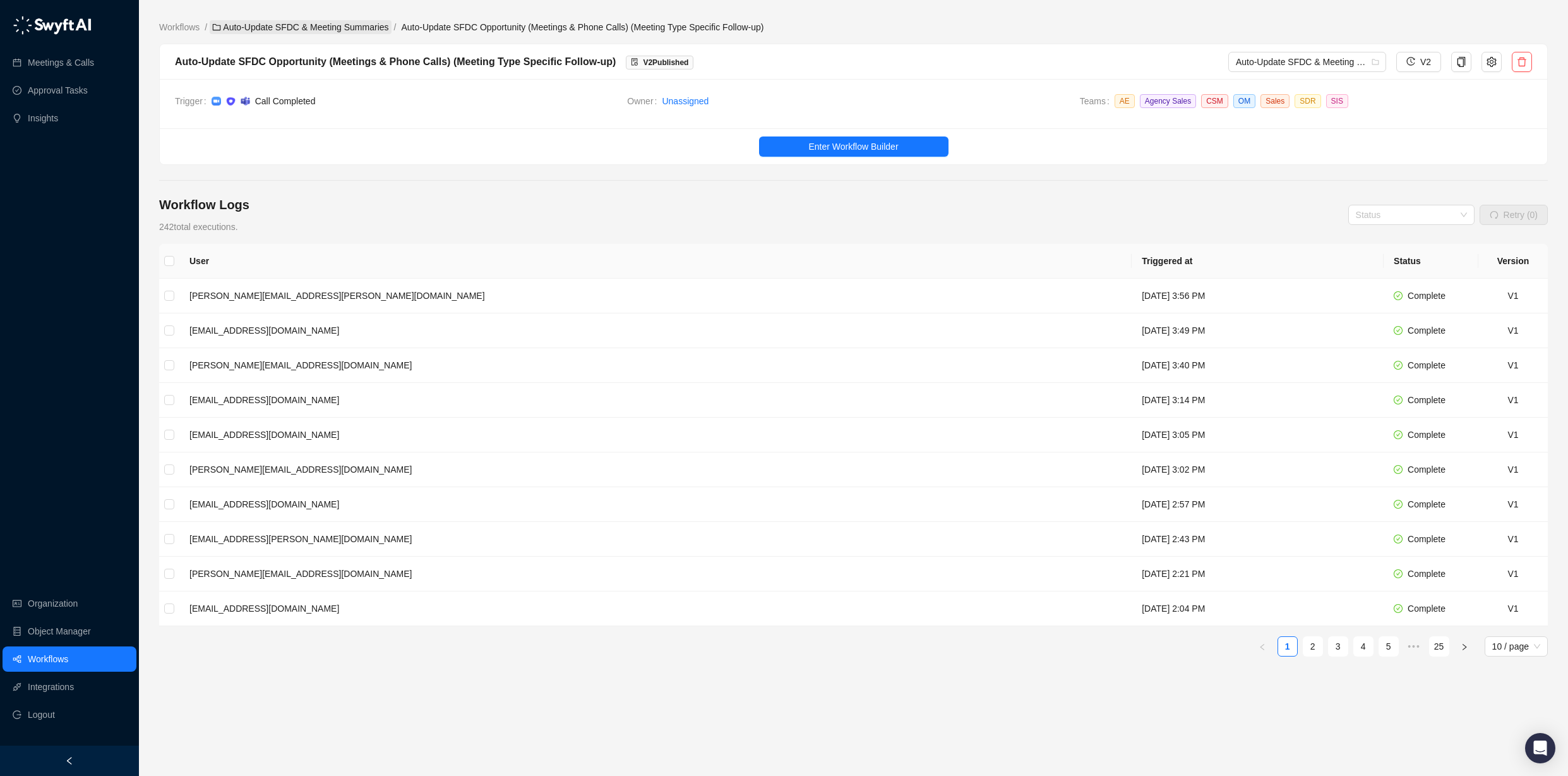
click at [339, 27] on link "Auto-Update SFDC & Meeting Summaries" at bounding box center [299, 27] width 181 height 14
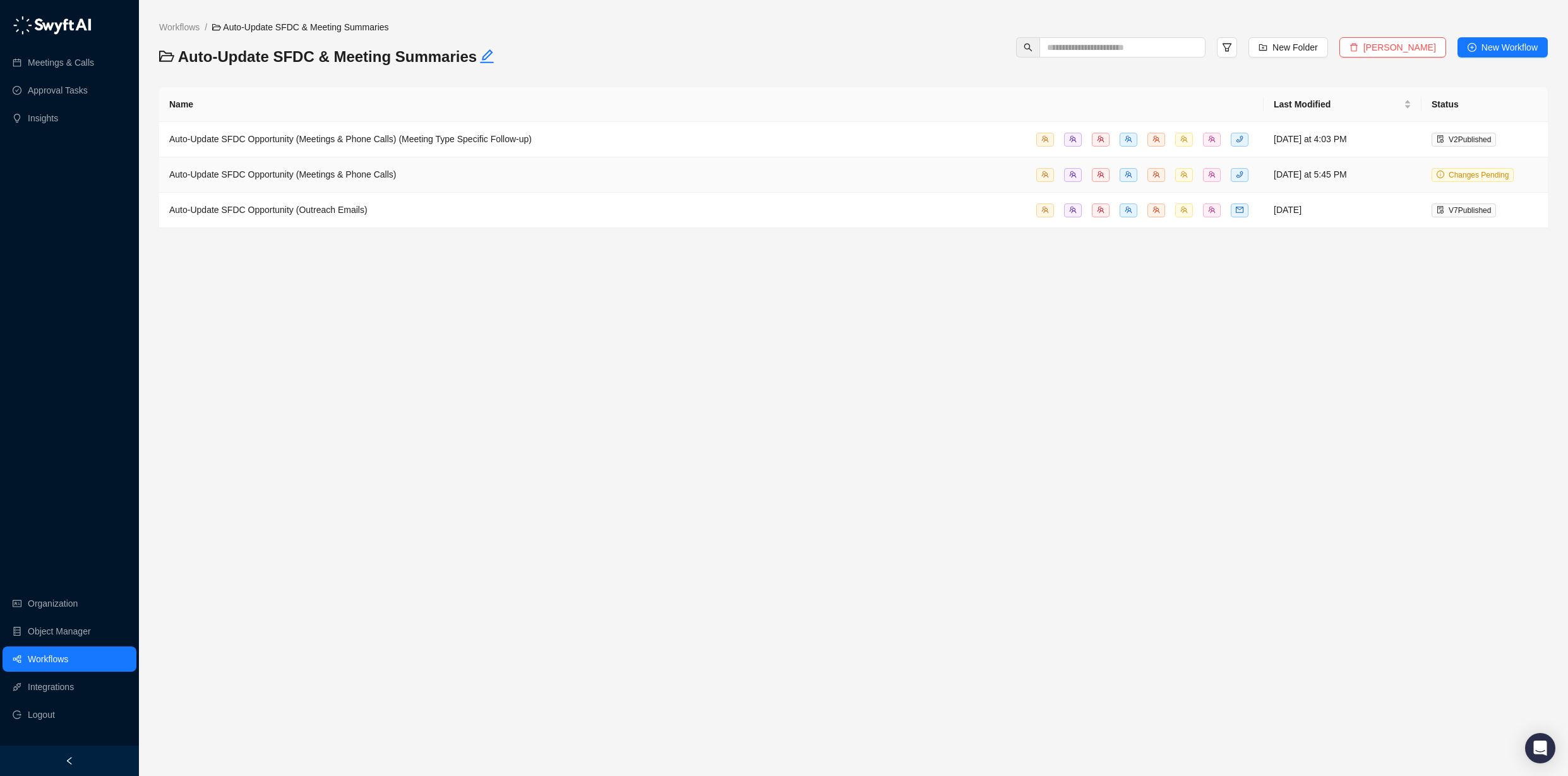
click at [451, 180] on div "Auto-Update SFDC Opportunity (Meetings & Phone Calls)" at bounding box center [712, 175] width 1085 height 15
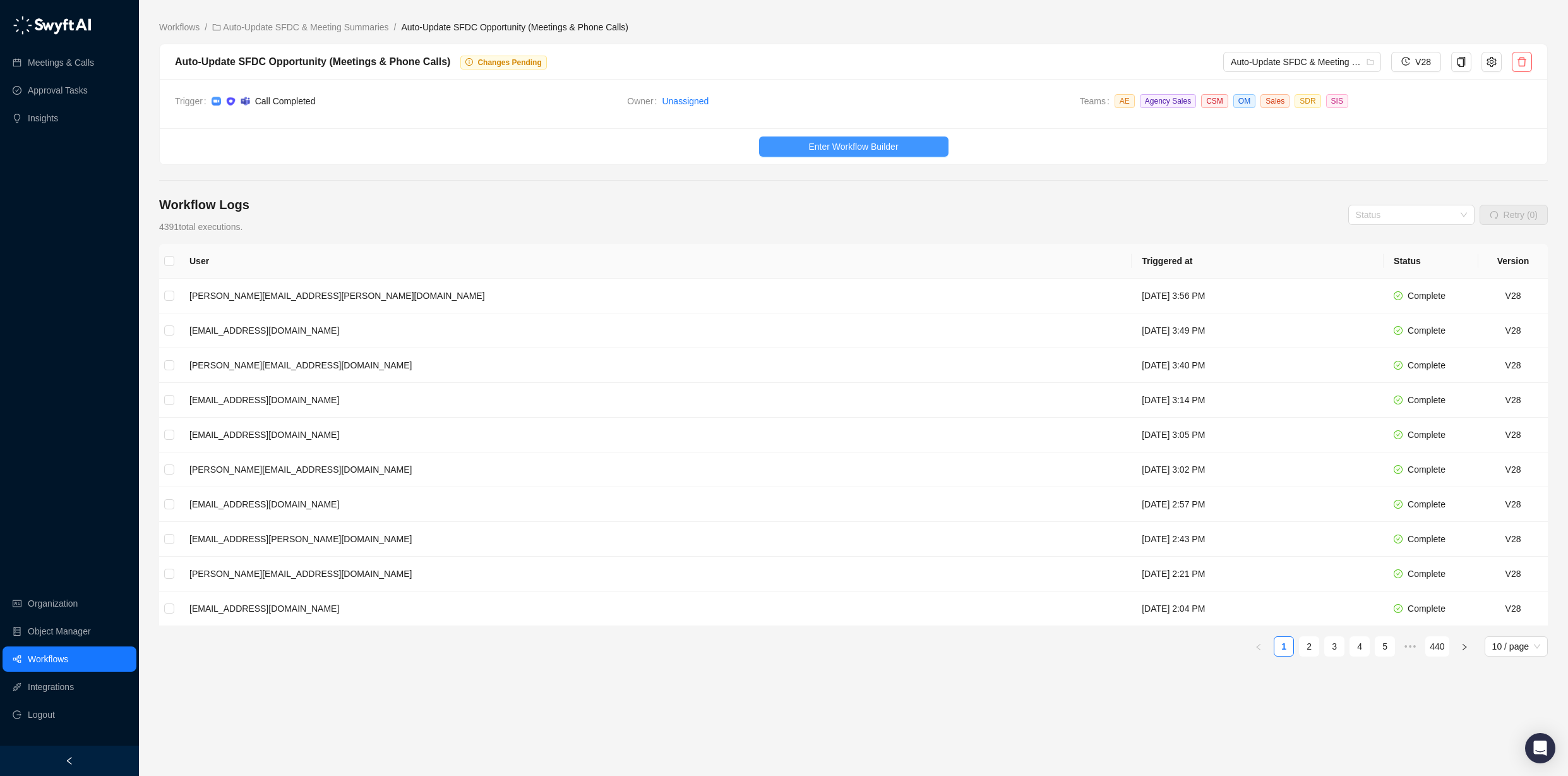
click at [839, 141] on span "Enter Workflow Builder" at bounding box center [853, 146] width 89 height 14
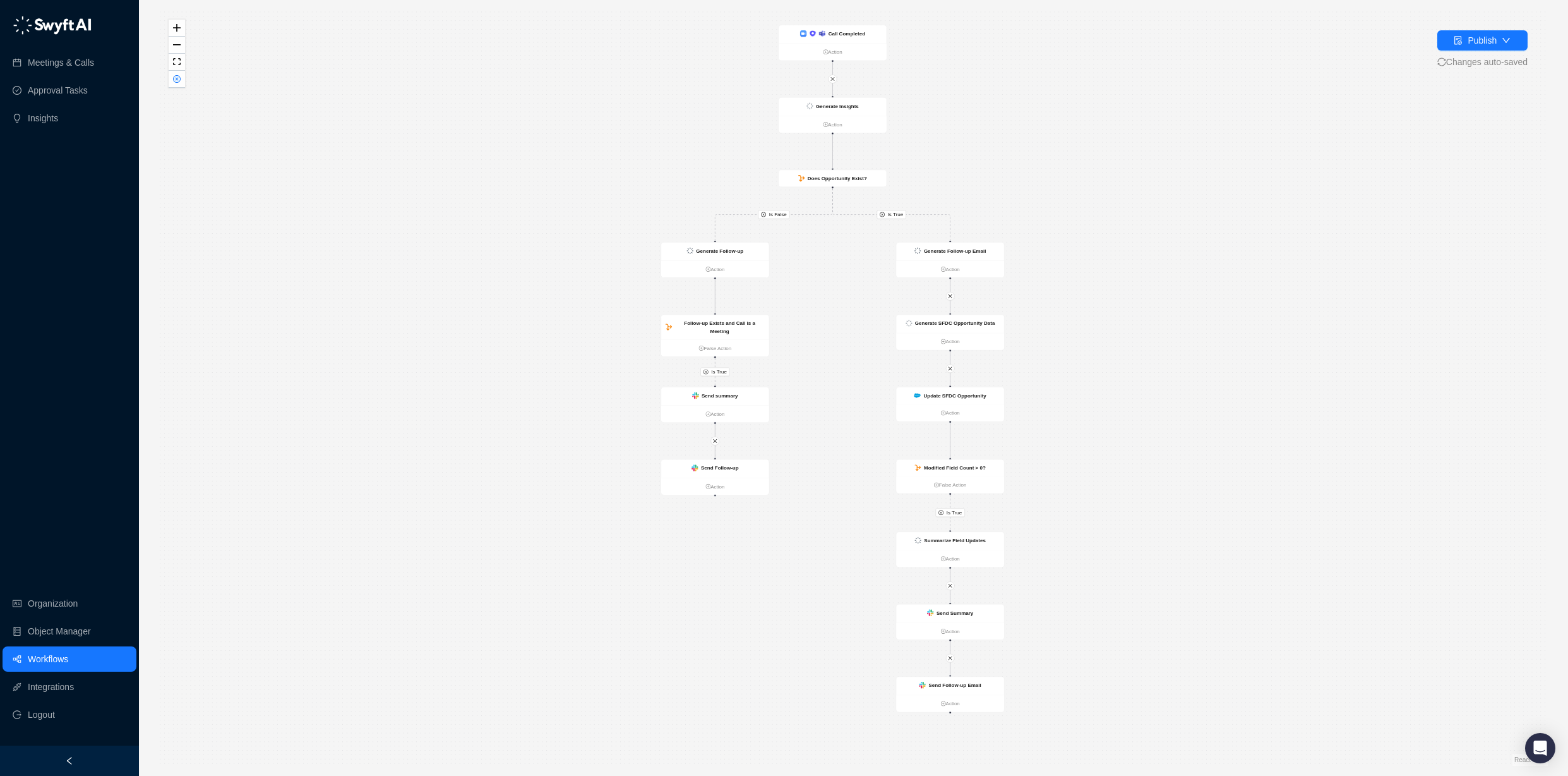
drag, startPoint x: 1094, startPoint y: 346, endPoint x: 1078, endPoint y: 337, distance: 18.4
click at [1073, 327] on div "Is True Is True Is True Is False Generate Follow-up Action Follow-up Exists and…" at bounding box center [853, 388] width 1389 height 756
click at [173, 78] on icon "close-circle" at bounding box center [177, 79] width 7 height 7
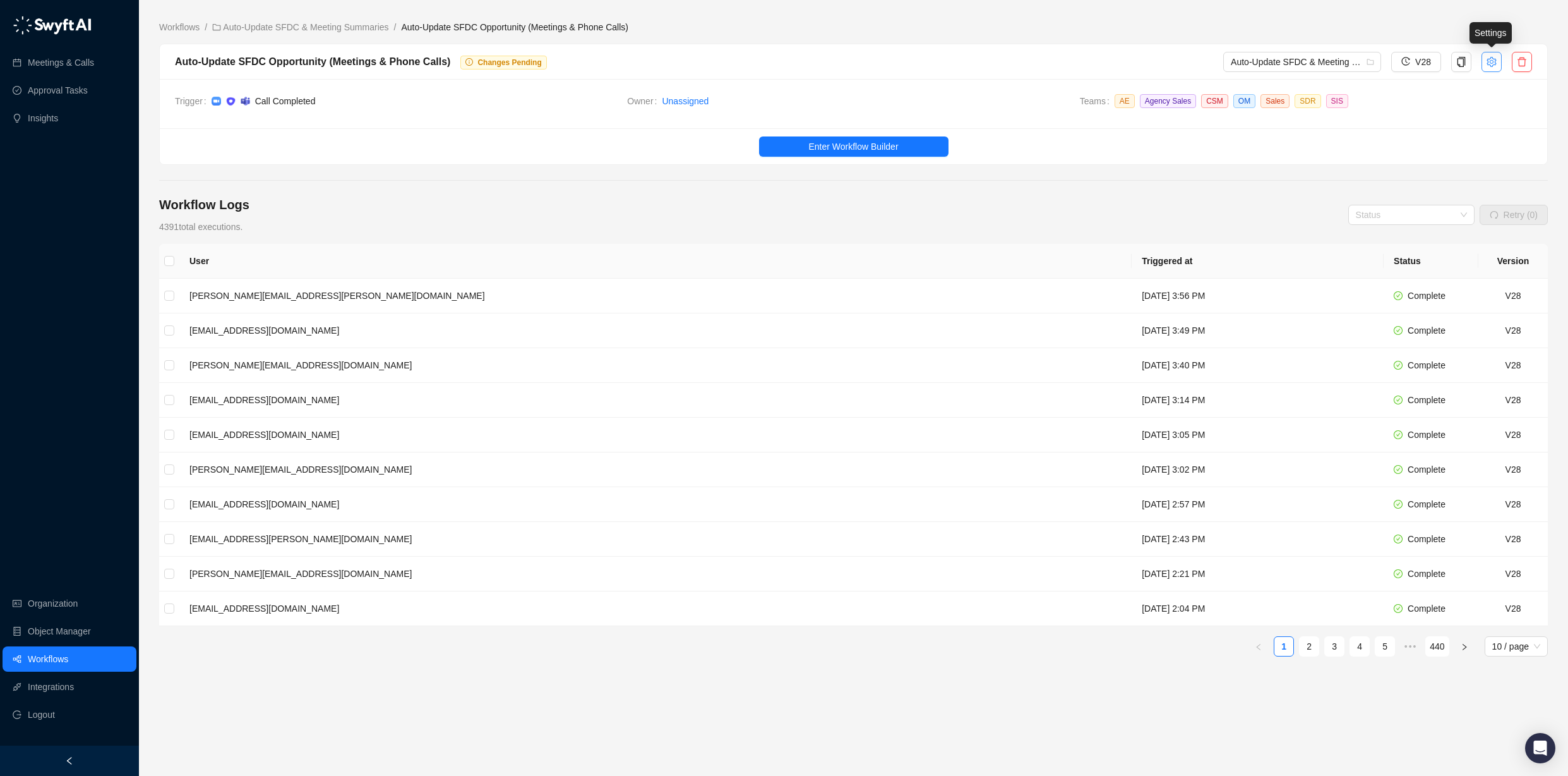
click at [1487, 61] on icon "setting" at bounding box center [1492, 62] width 10 height 10
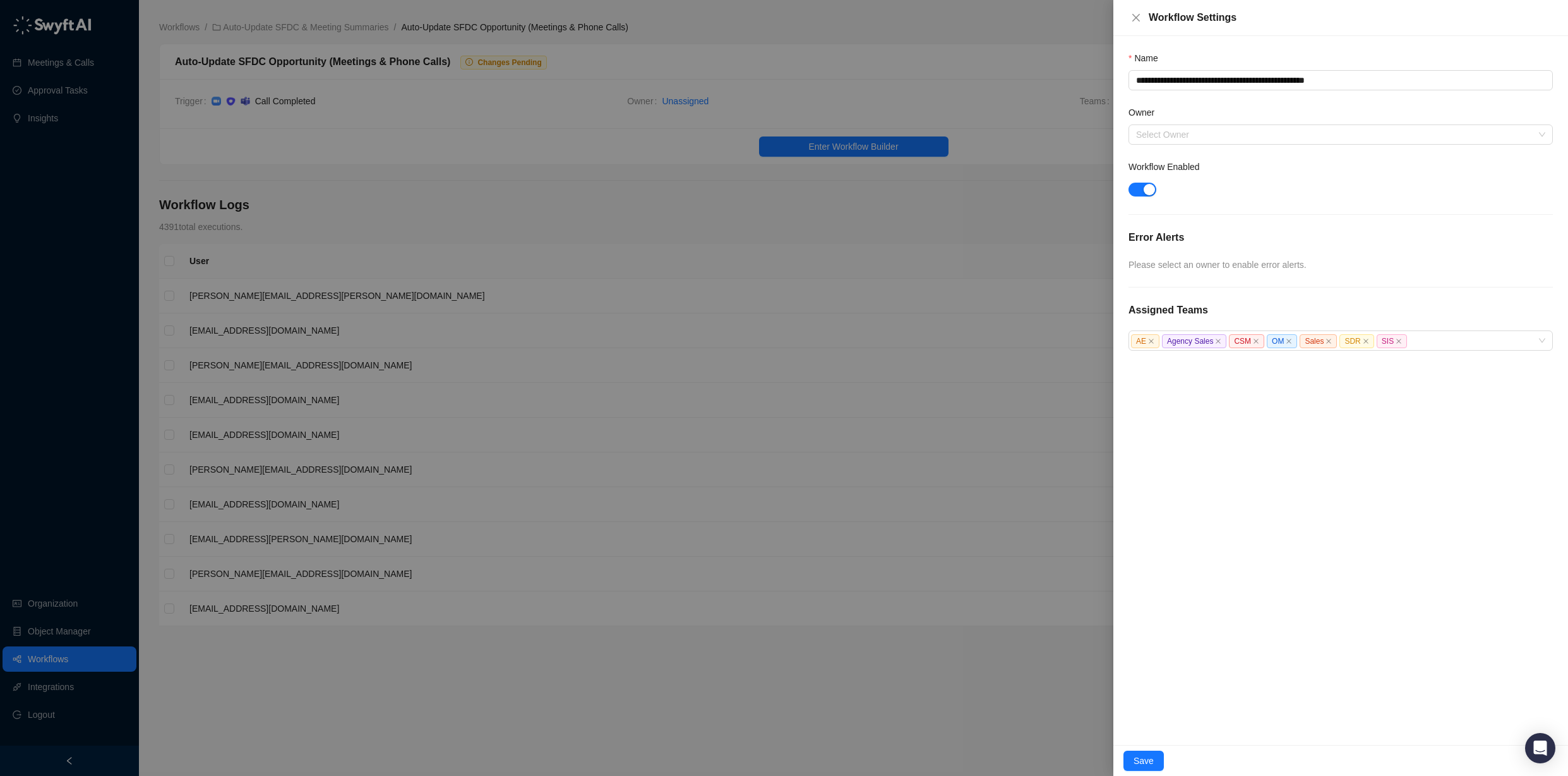
drag, startPoint x: 1149, startPoint y: 192, endPoint x: 1162, endPoint y: 352, distance: 160.5
click at [1149, 192] on div "button" at bounding box center [1150, 190] width 12 height 12
click at [1150, 766] on span "Save" at bounding box center [1144, 761] width 20 height 14
